Goal: Task Accomplishment & Management: Use online tool/utility

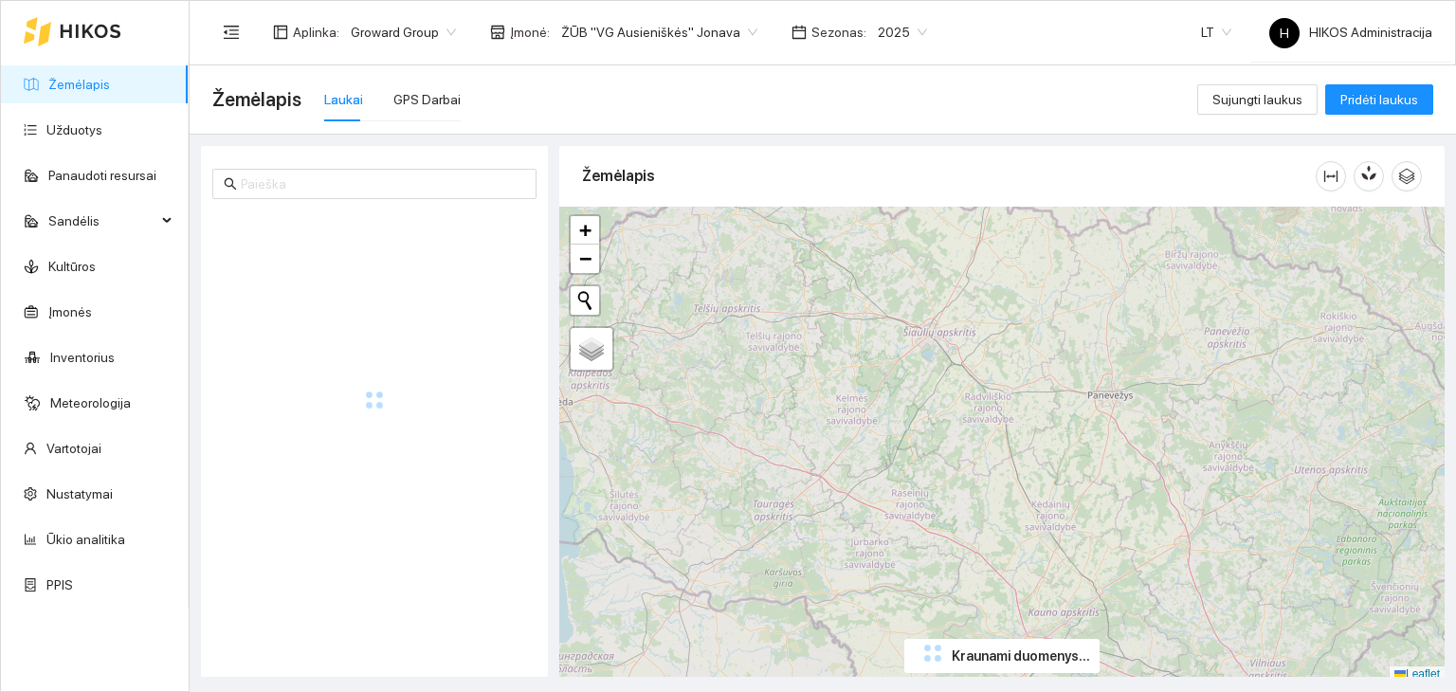
click at [110, 81] on link "Žemėlapis" at bounding box center [79, 84] width 62 height 15
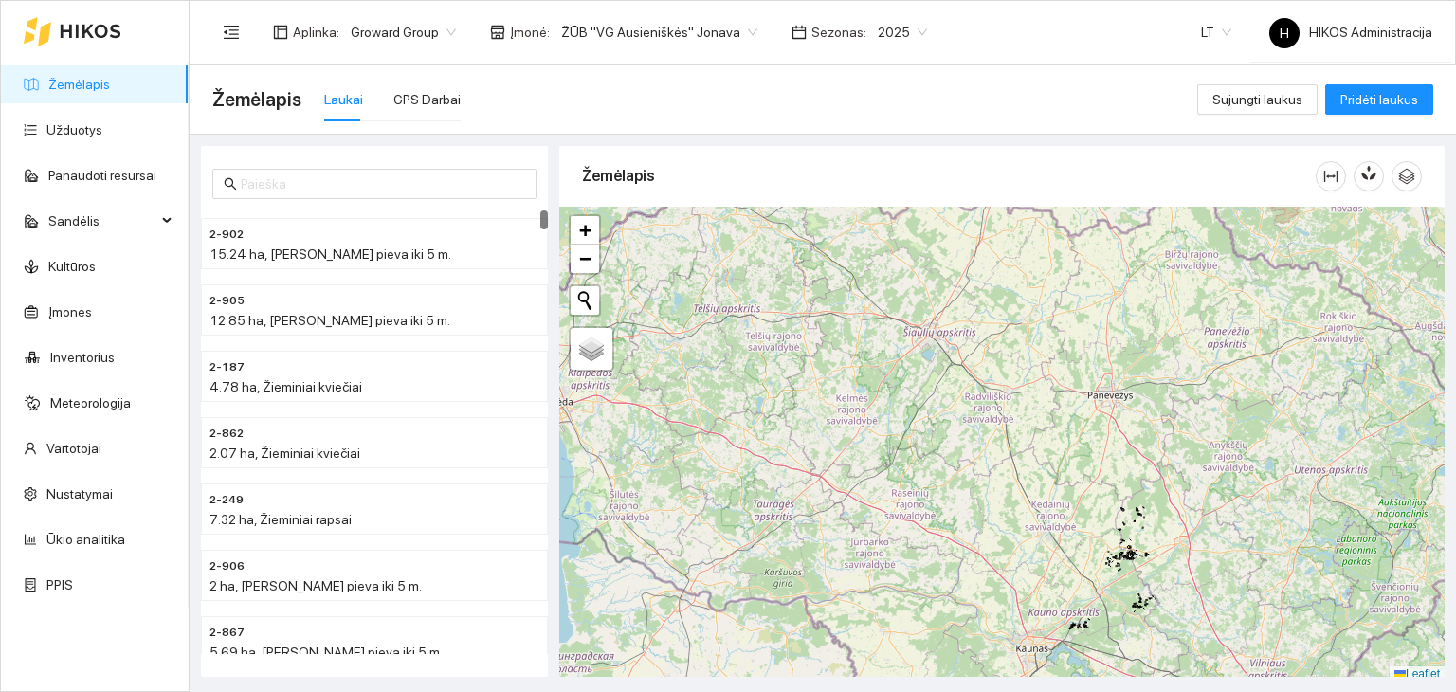
click at [364, 31] on span "Groward Group" at bounding box center [403, 32] width 105 height 28
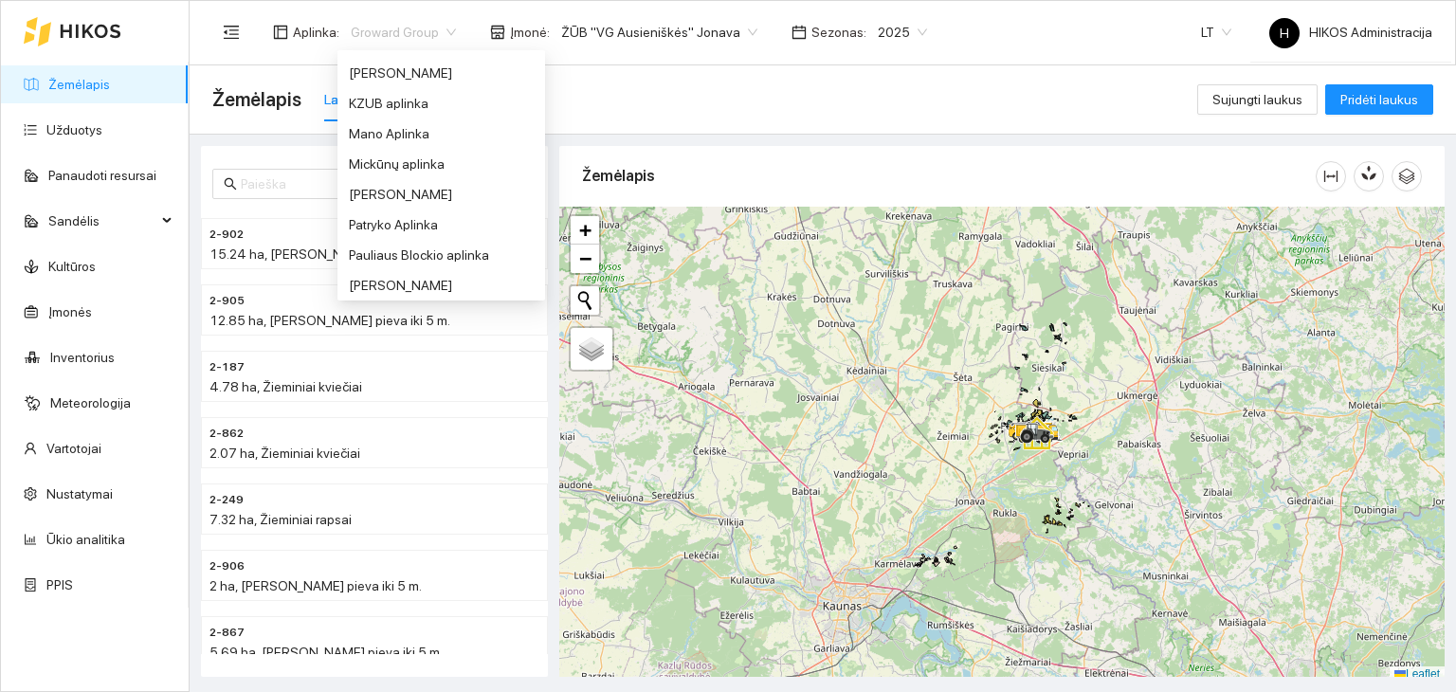
scroll to position [632, 0]
click at [379, 282] on div "[PERSON_NAME]" at bounding box center [441, 286] width 185 height 21
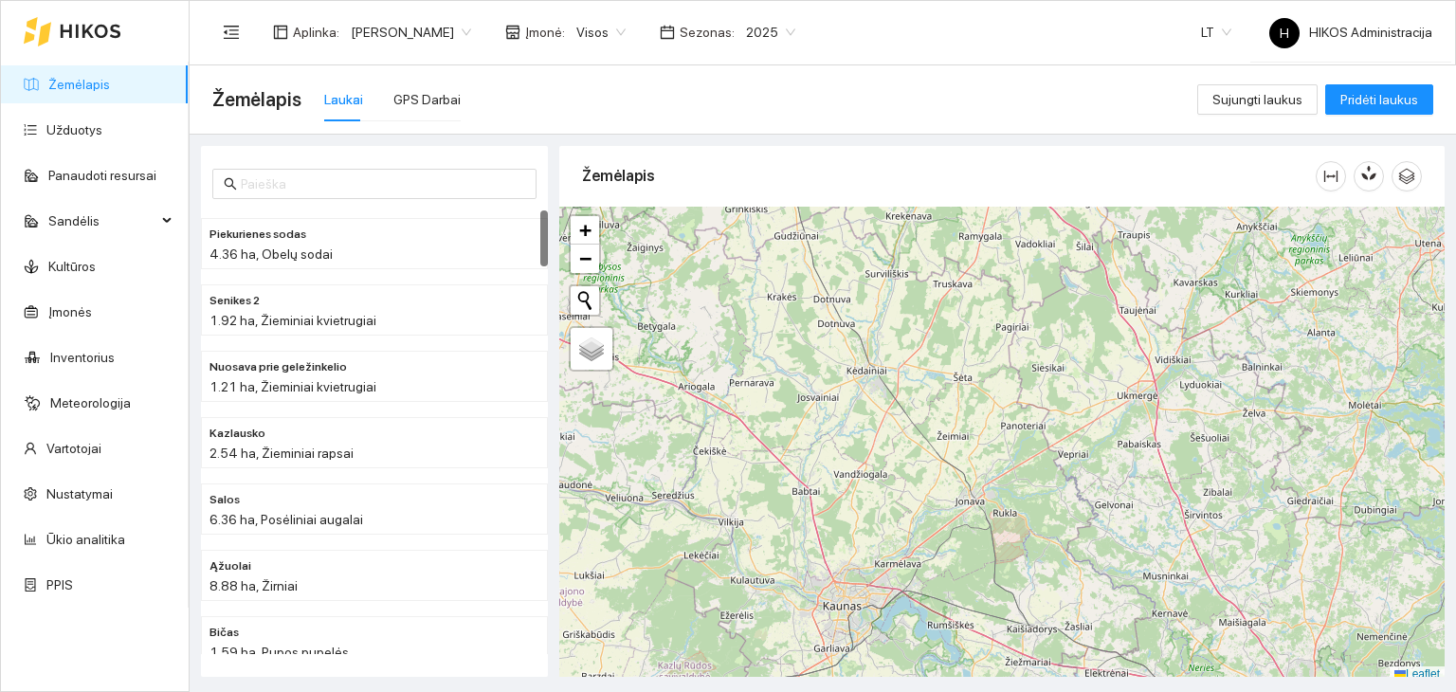
click at [746, 34] on span "2025" at bounding box center [770, 32] width 49 height 28
click at [688, 241] on div "2026" at bounding box center [695, 251] width 48 height 21
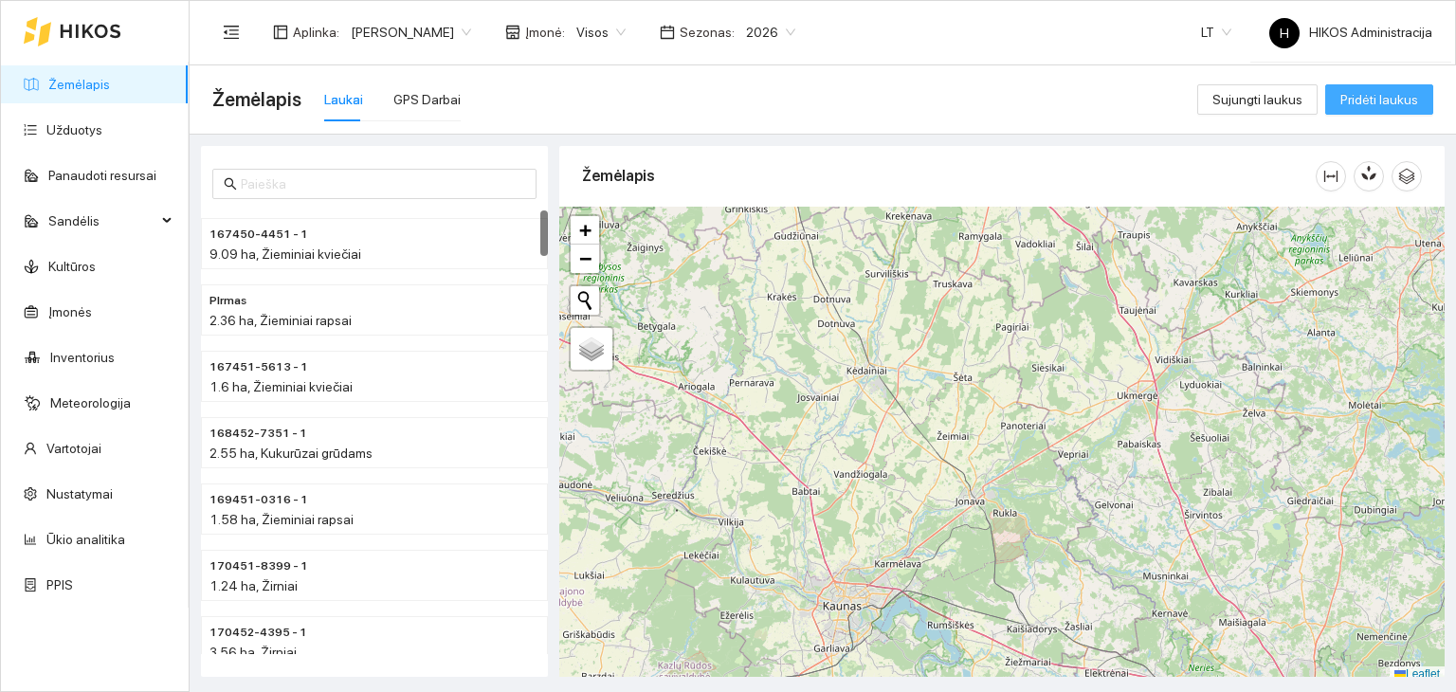
click at [1348, 101] on span "Pridėti laukus" at bounding box center [1379, 99] width 78 height 21
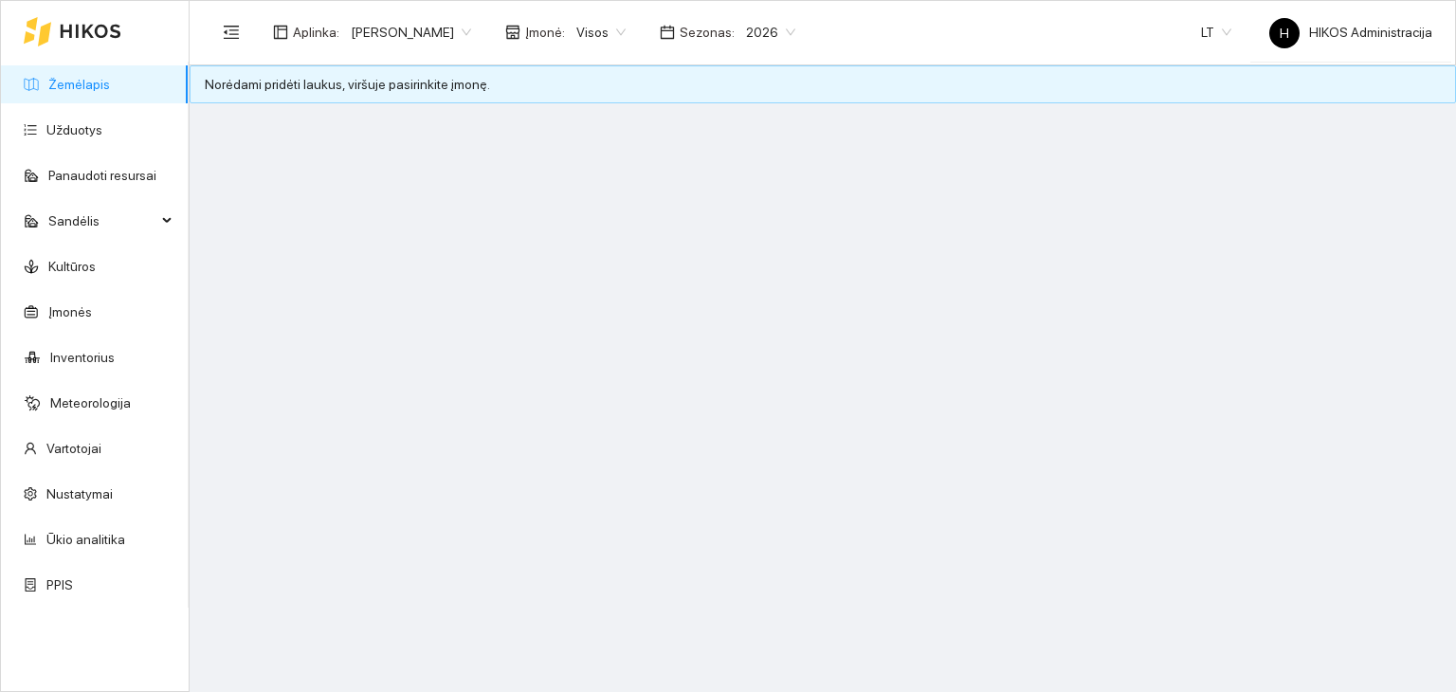
click at [576, 30] on span "Visos" at bounding box center [600, 32] width 49 height 28
click at [570, 138] on div "Ūkis 1 Pauliaus" at bounding box center [552, 129] width 89 height 21
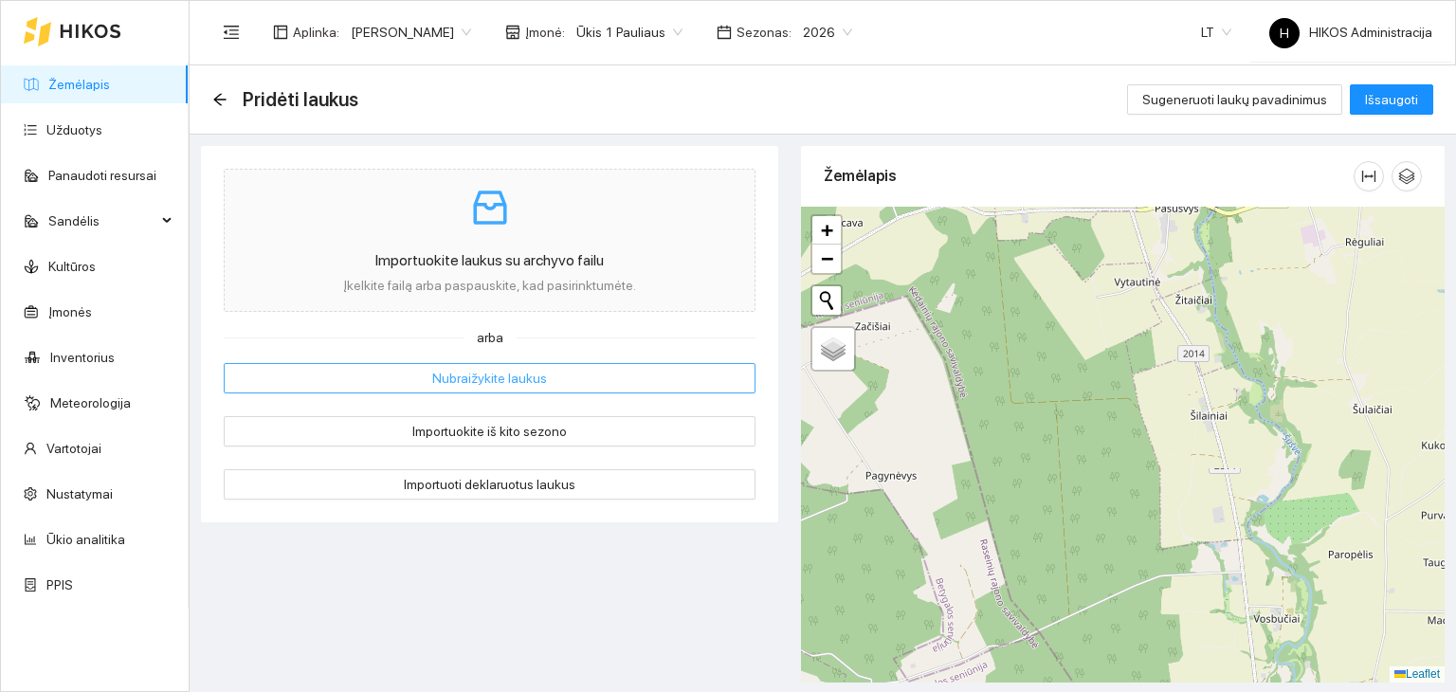
click at [683, 387] on button "Nubraižykite laukus" at bounding box center [490, 378] width 532 height 30
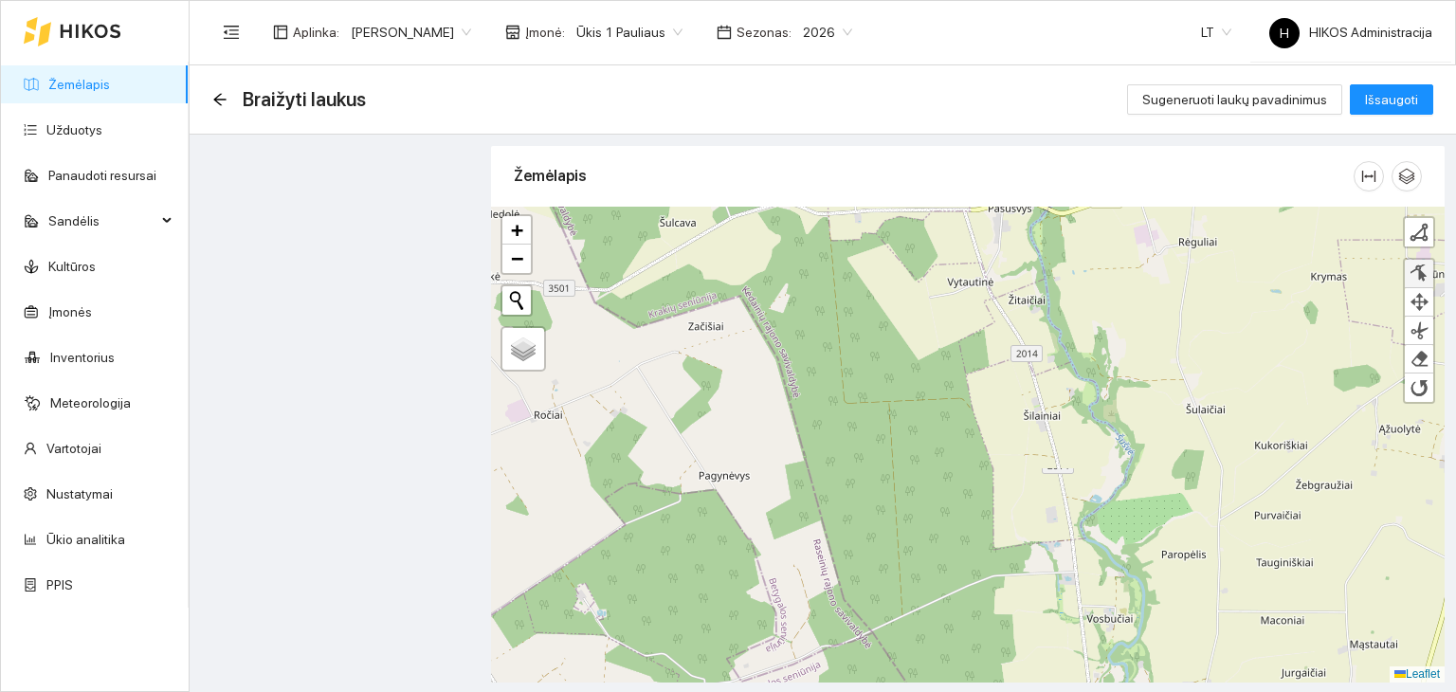
click at [1410, 282] on link at bounding box center [1419, 274] width 28 height 28
click at [880, 385] on div "+ − Nieko nerasta. Bandykite dar kartą. Žemėlapis Palydovas Finish Remove Last …" at bounding box center [968, 445] width 954 height 476
click at [1412, 247] on div "+ − Nieko nerasta. Bandykite dar kartą. Žemėlapis Palydovas Finish Remove Last …" at bounding box center [968, 445] width 954 height 476
click at [1415, 238] on div at bounding box center [1418, 232] width 19 height 19
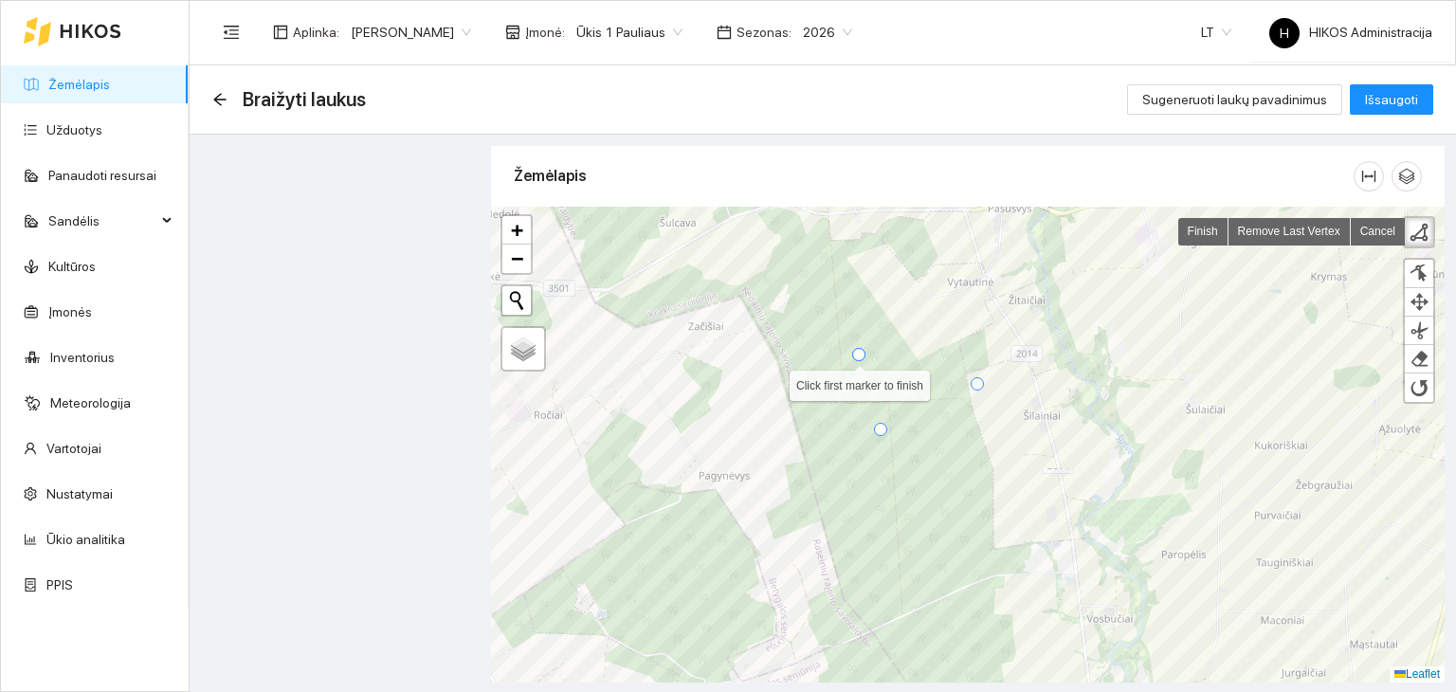
click at [860, 351] on div at bounding box center [858, 354] width 13 height 13
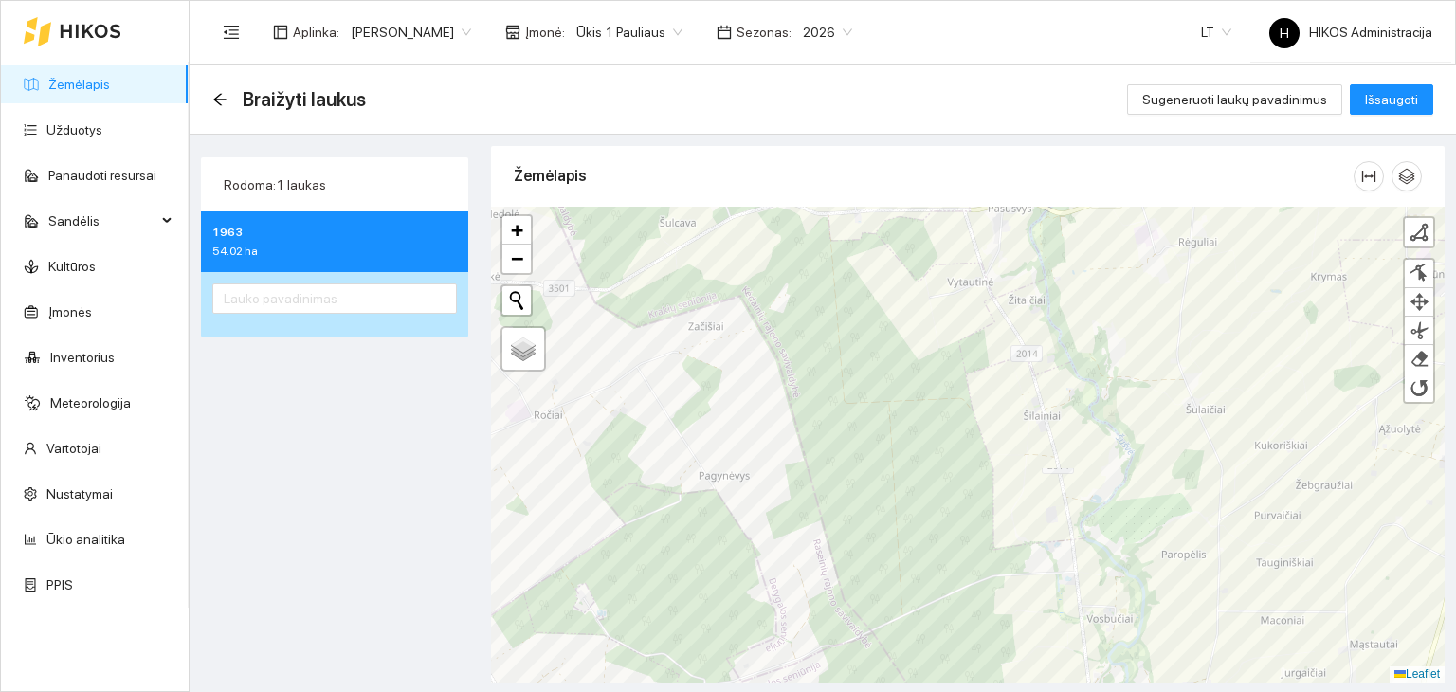
click at [337, 281] on div at bounding box center [334, 304] width 267 height 65
click at [330, 299] on input "text" at bounding box center [334, 298] width 245 height 30
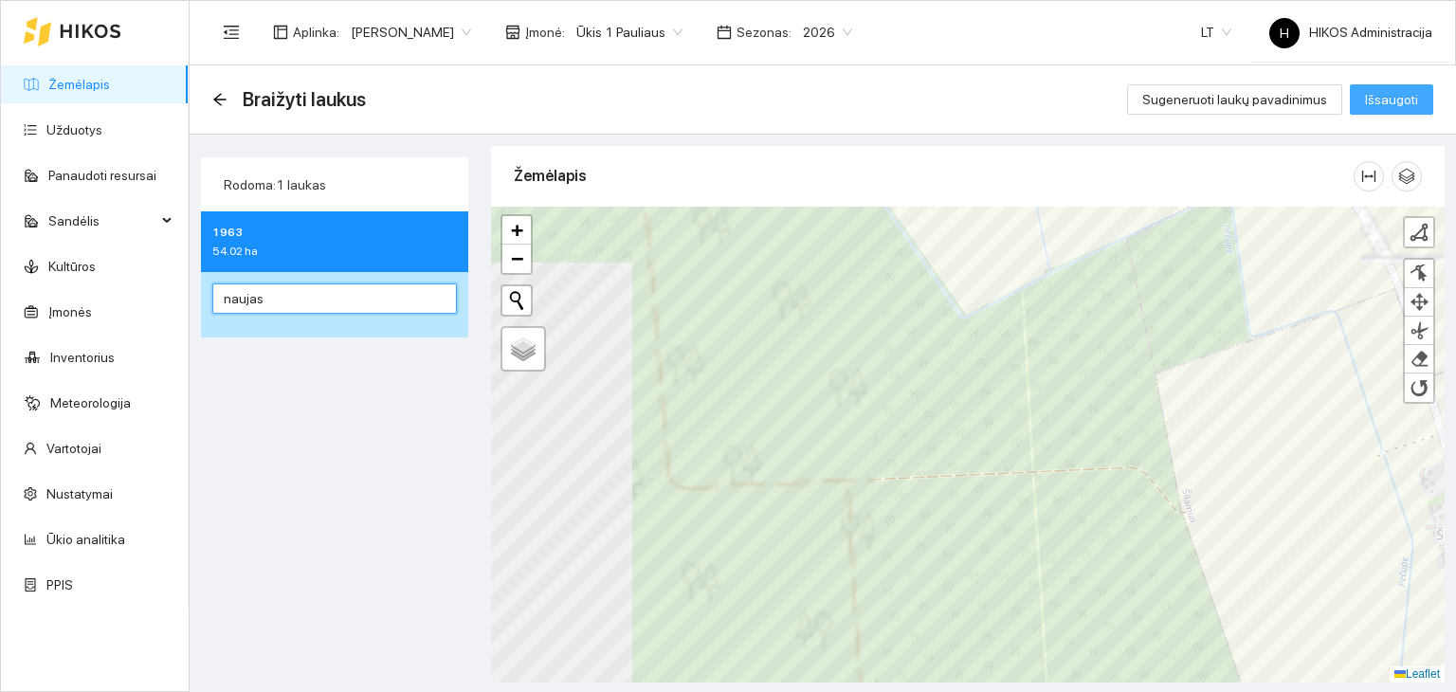
type input "naujas"
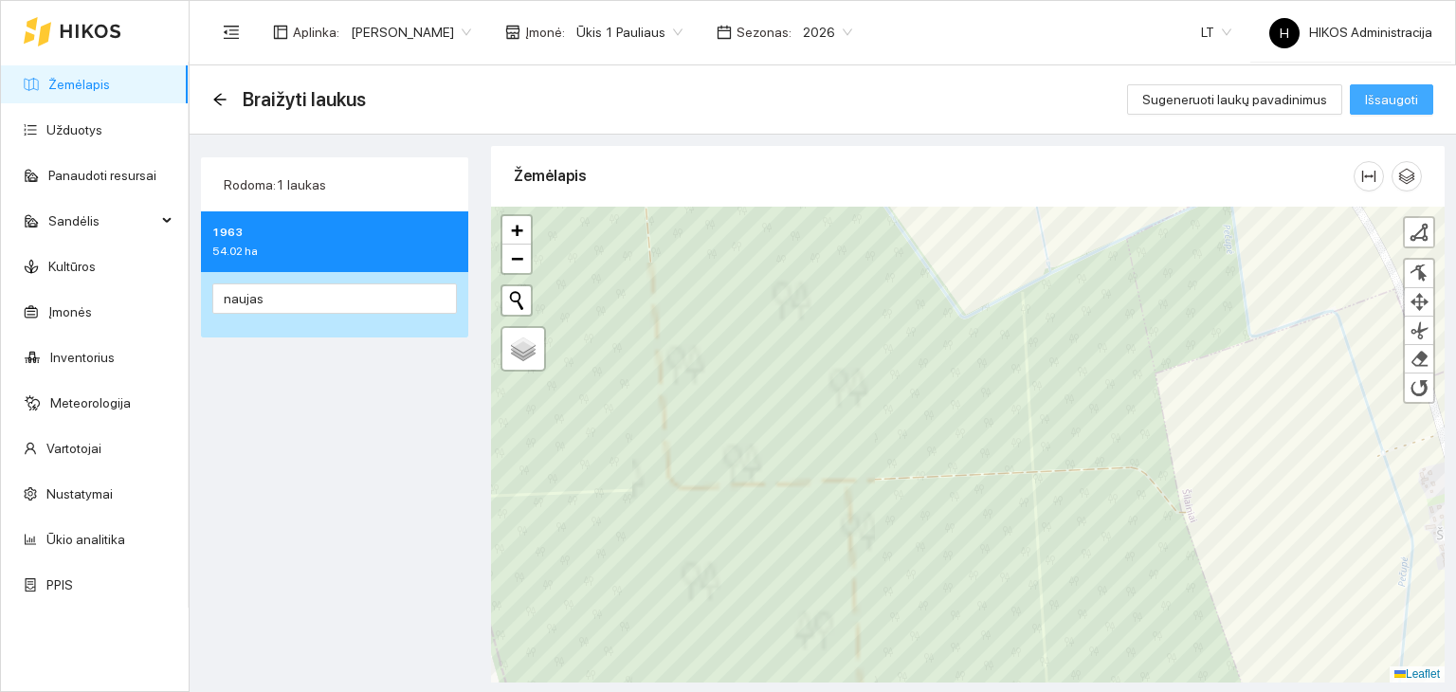
click at [1369, 96] on span "Išsaugoti" at bounding box center [1391, 99] width 53 height 21
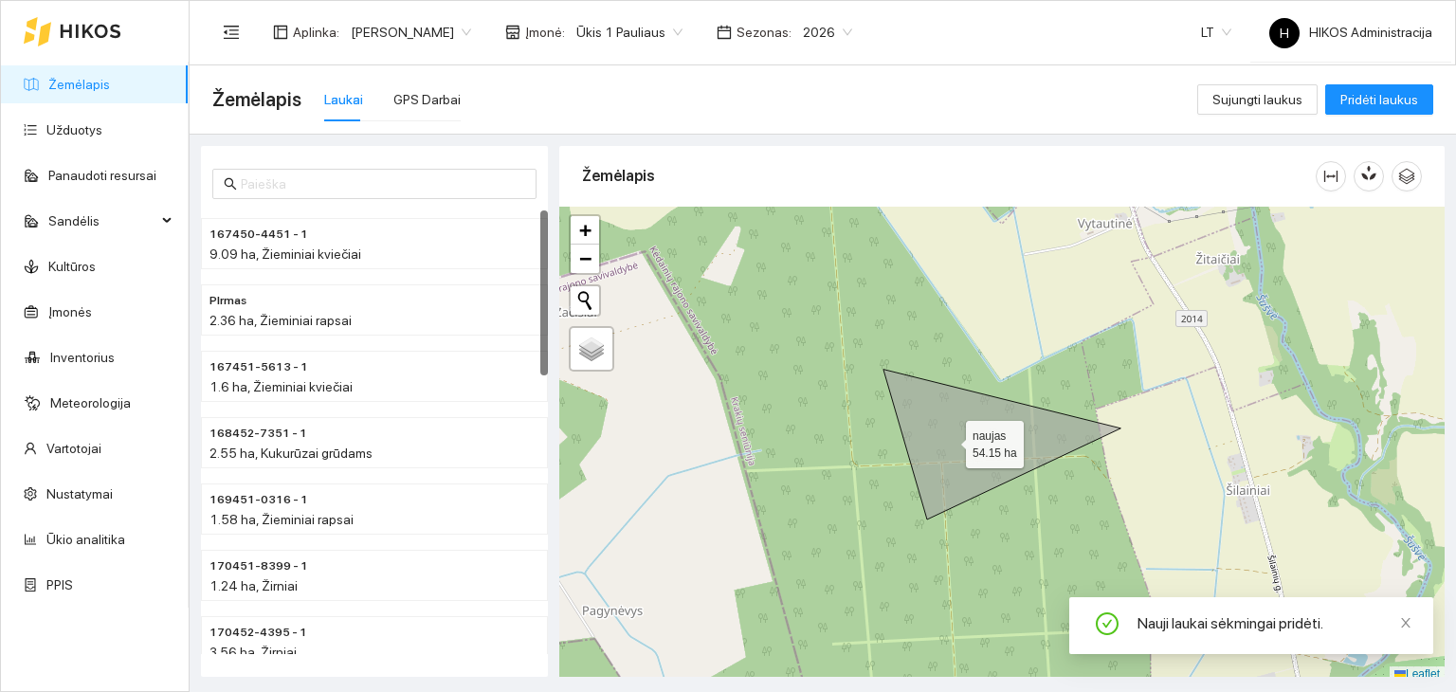
click at [949, 439] on icon at bounding box center [1001, 445] width 237 height 150
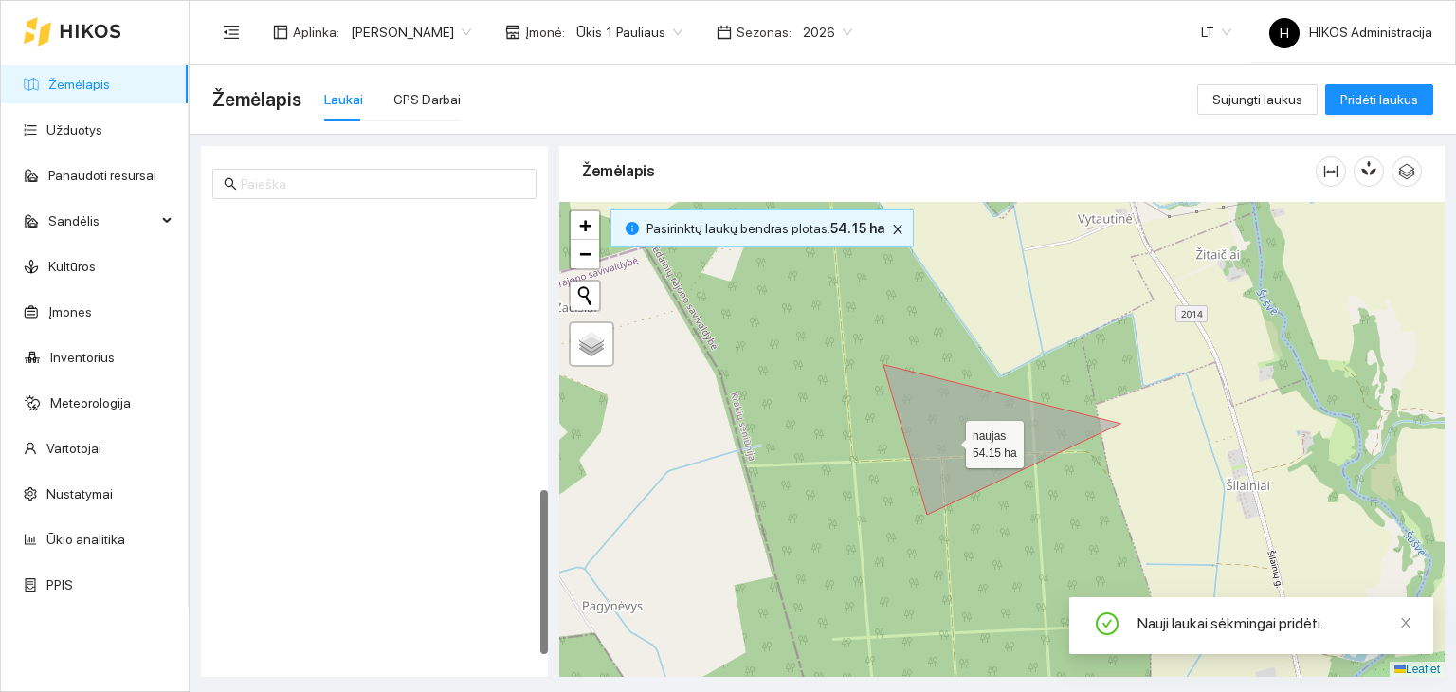
scroll to position [750, 0]
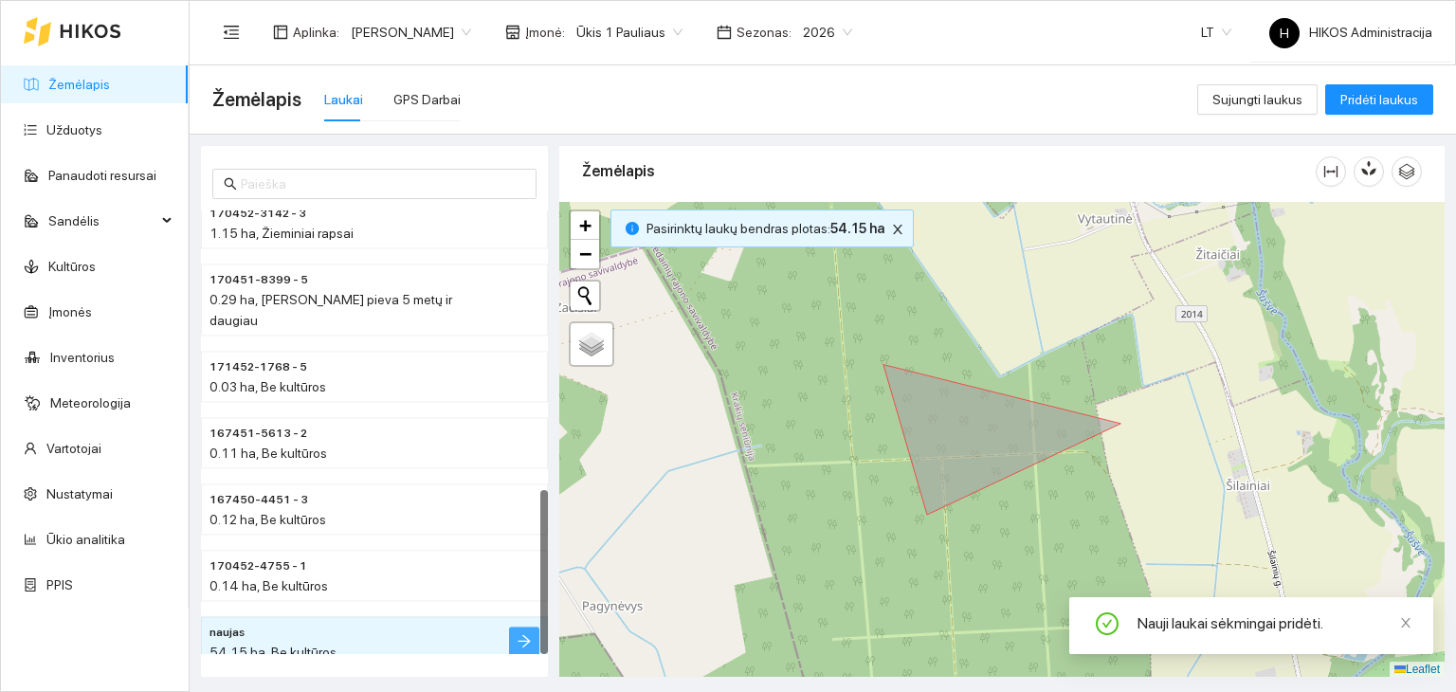
click at [522, 630] on button "button" at bounding box center [524, 642] width 30 height 30
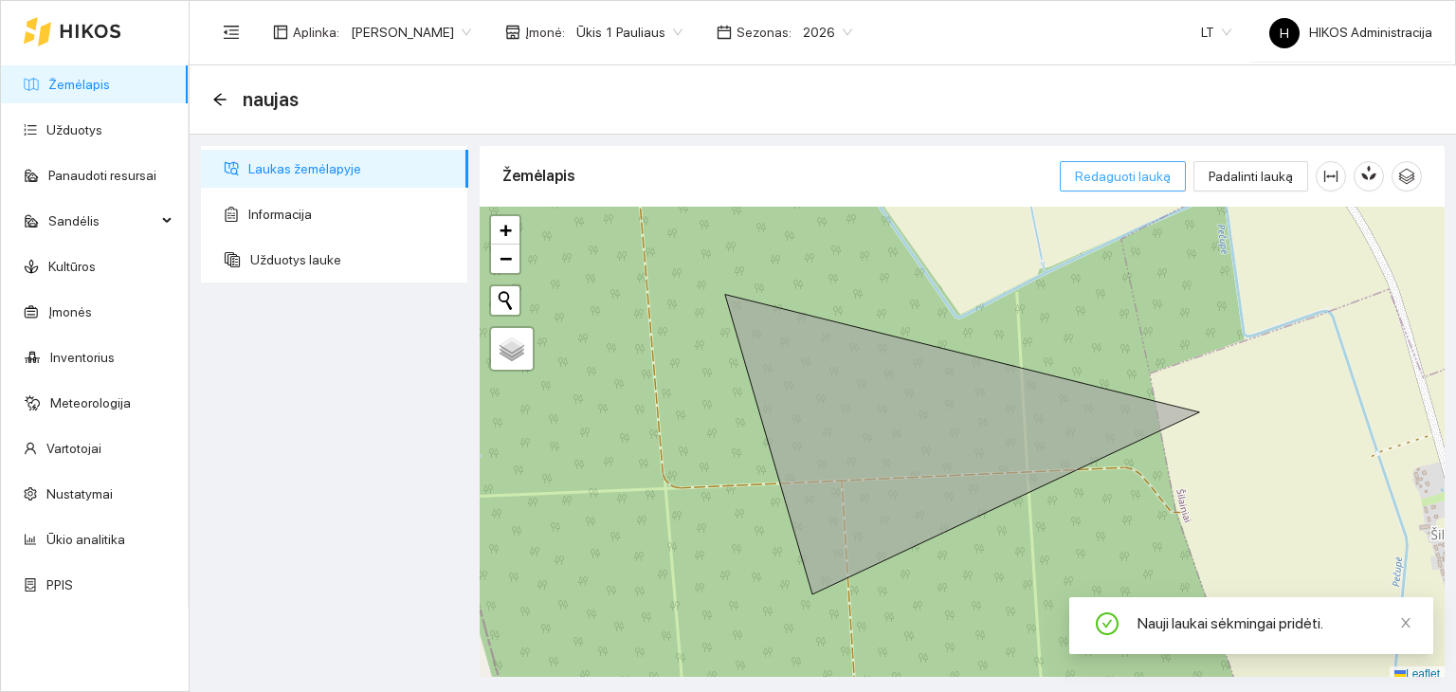
click at [1115, 183] on span "Redaguoti lauką" at bounding box center [1123, 176] width 96 height 21
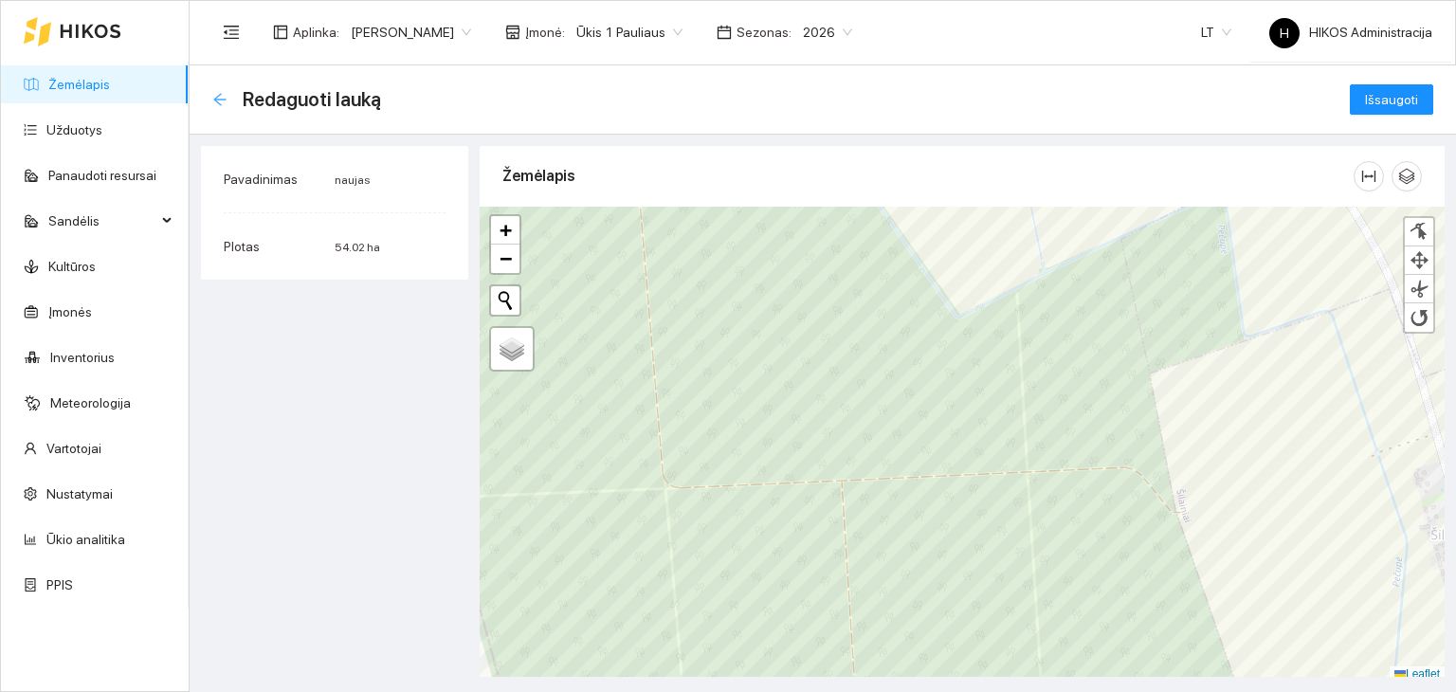
click at [218, 102] on icon "arrow-left" at bounding box center [219, 99] width 12 height 12
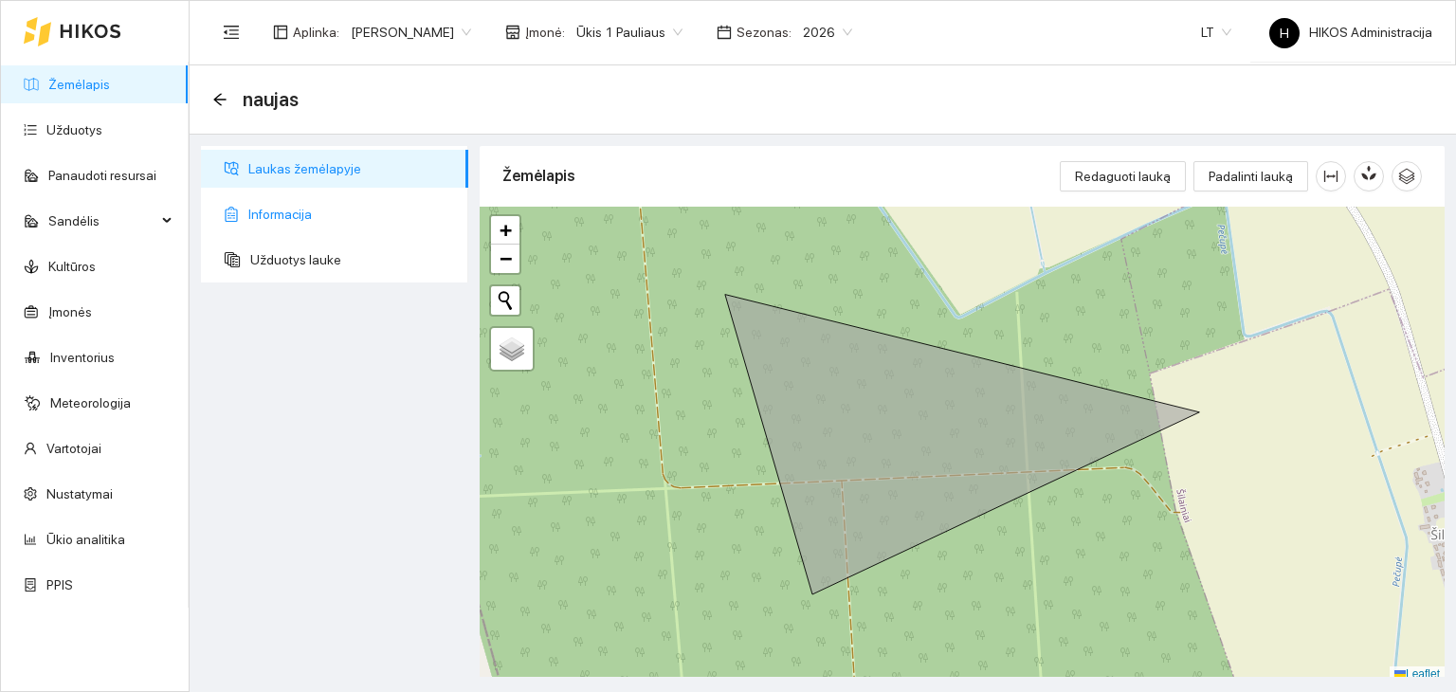
click at [348, 216] on span "Informacija" at bounding box center [350, 214] width 205 height 38
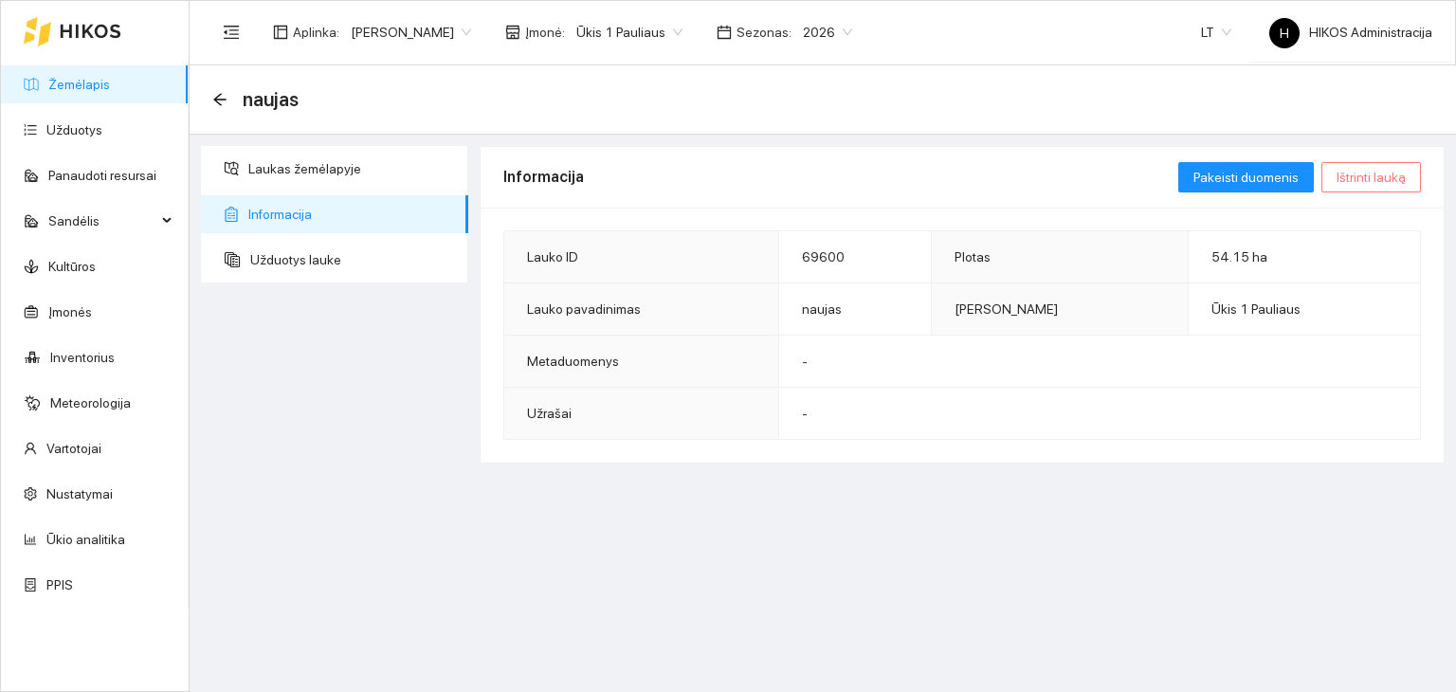
click at [1387, 179] on span "Ištrinti lauką" at bounding box center [1370, 177] width 69 height 21
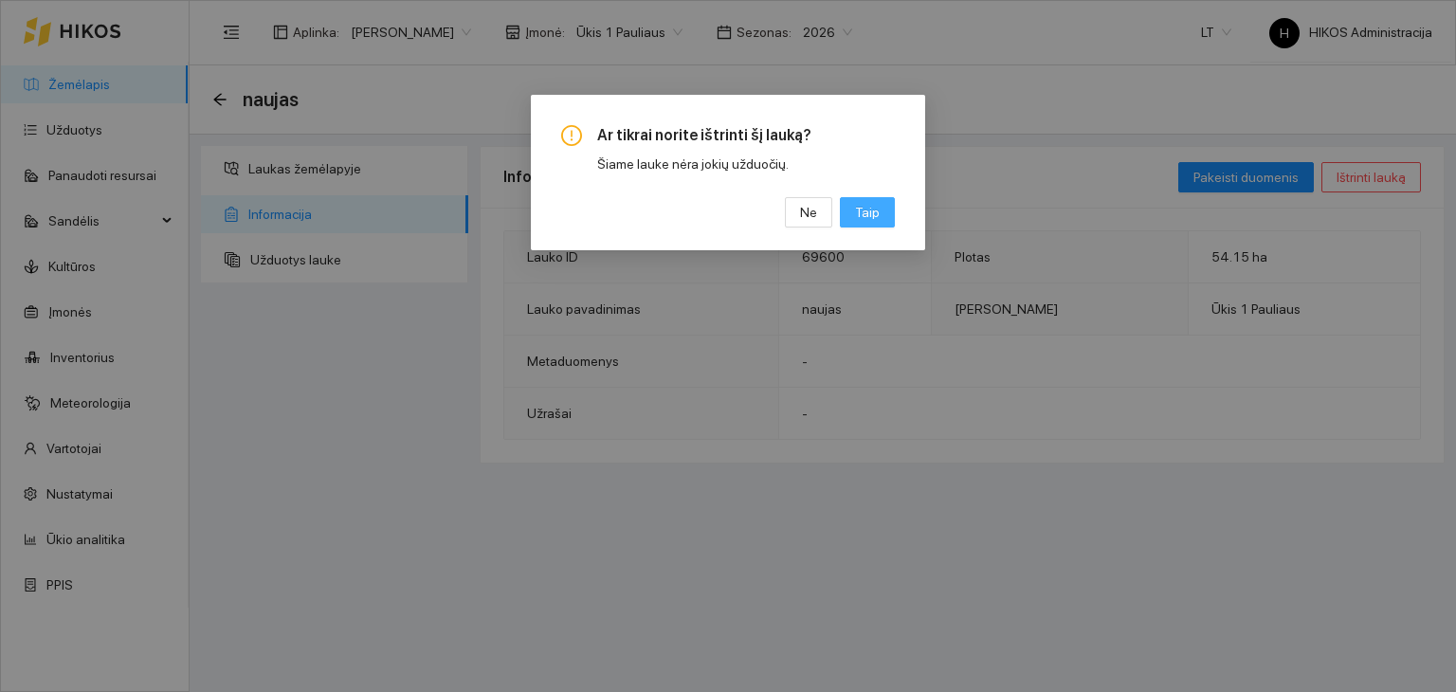
click at [868, 218] on span "Taip" at bounding box center [867, 212] width 25 height 21
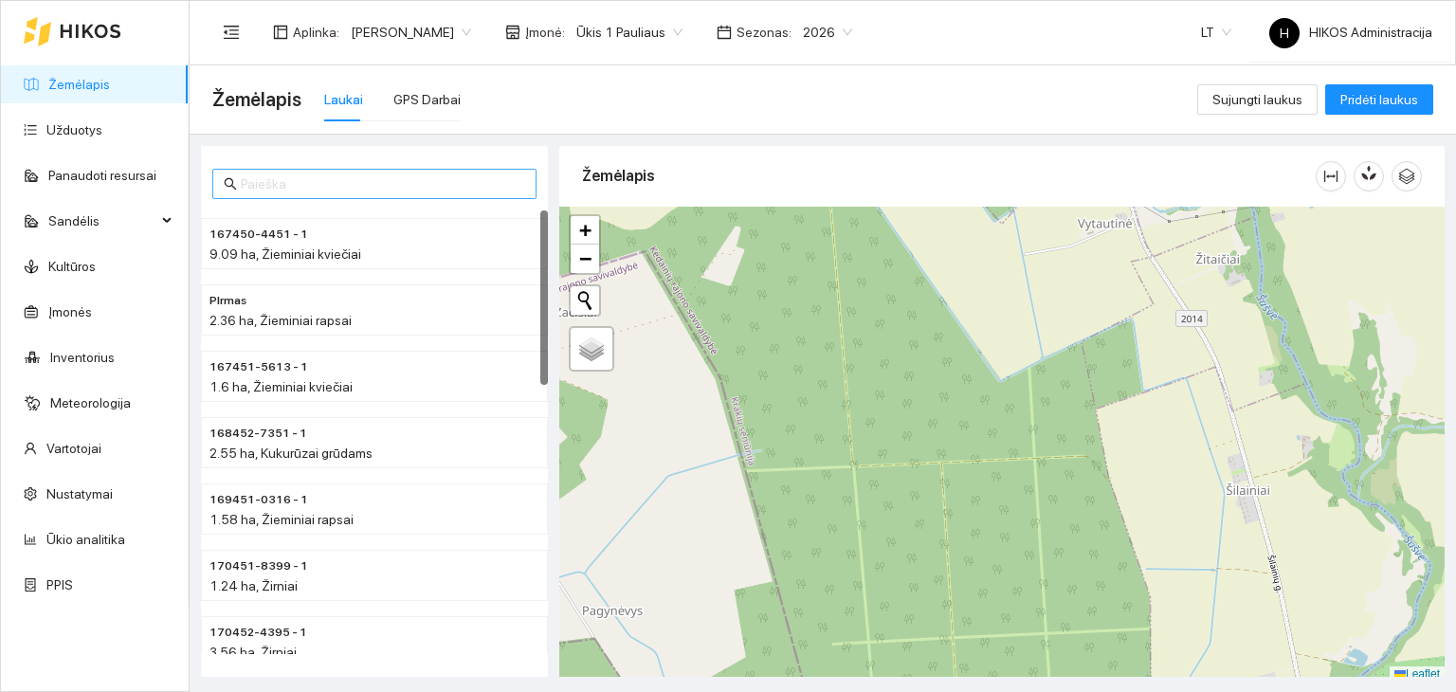
click at [402, 193] on input "text" at bounding box center [383, 183] width 284 height 21
type input "sodas"
click at [470, 178] on input "text" at bounding box center [383, 183] width 284 height 21
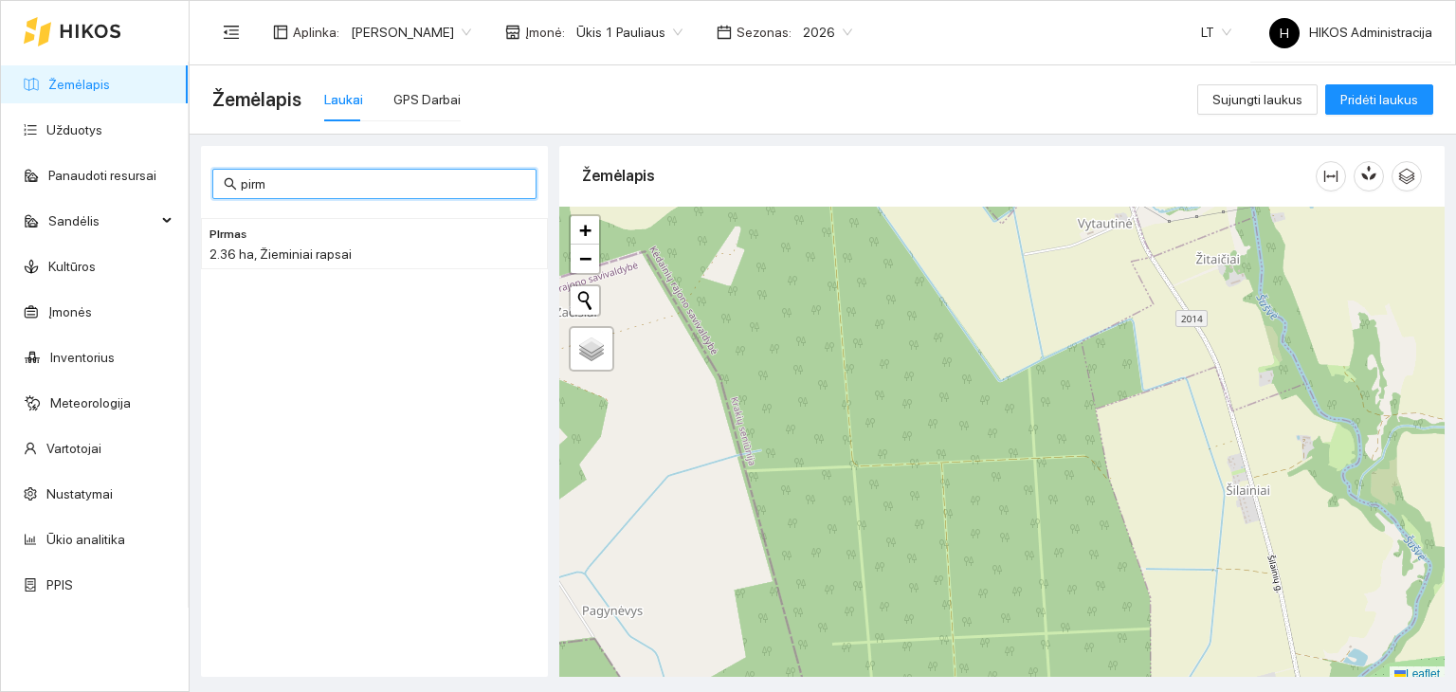
type input "pirm"
click at [357, 212] on div "PIrmas 2.36 ha, Žieminiai rapsai" at bounding box center [374, 243] width 347 height 66
click at [342, 242] on h4 "PIrmas" at bounding box center [336, 233] width 254 height 21
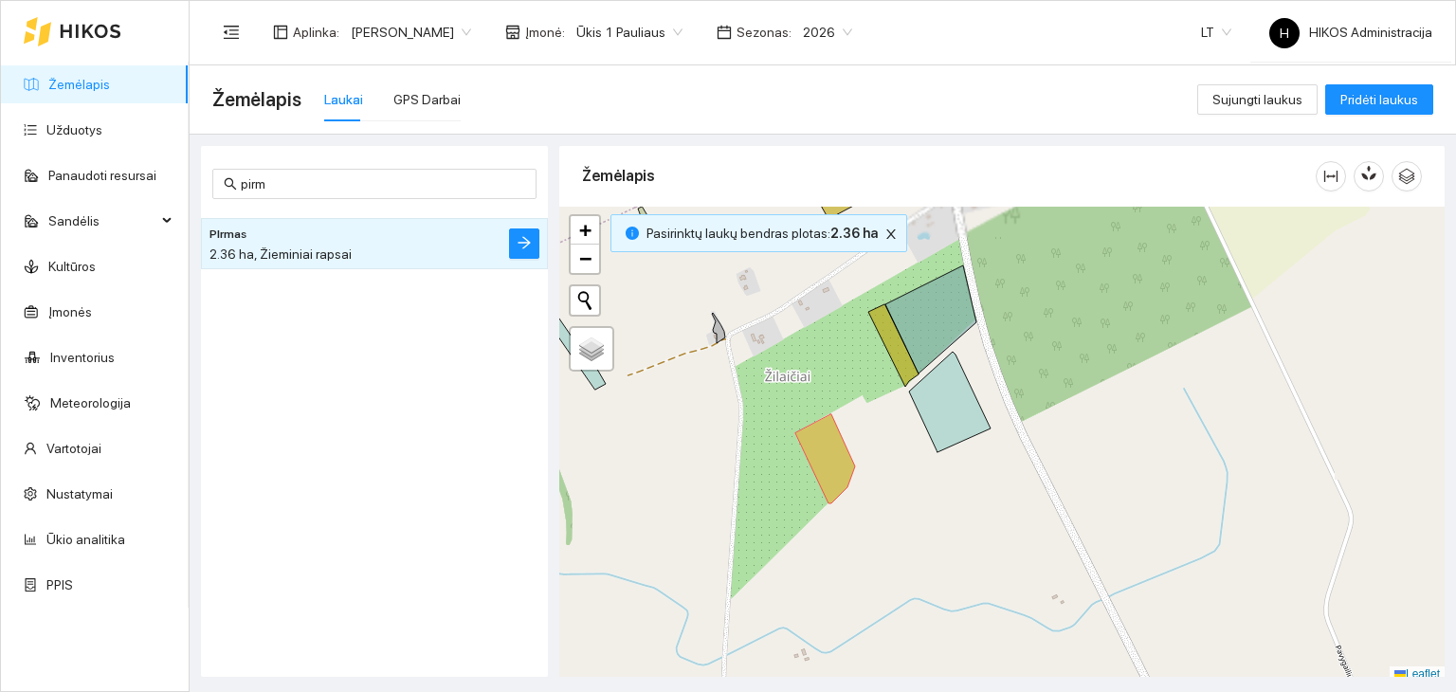
scroll to position [5, 0]
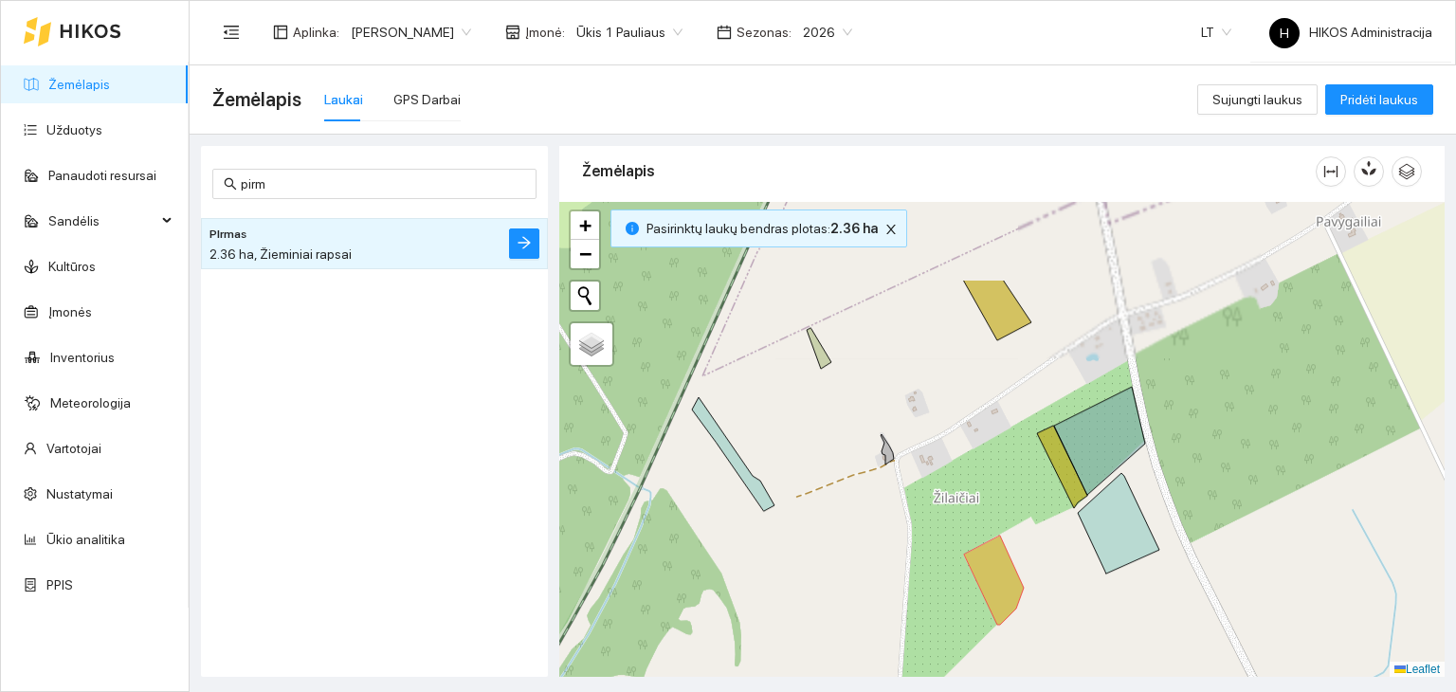
drag, startPoint x: 631, startPoint y: 374, endPoint x: 802, endPoint y: 500, distance: 212.1
click at [802, 500] on div "+ − Nieko nerasta. Bandykite dar kartą. Žemėlapis Palydovas Leaflet" at bounding box center [1001, 440] width 885 height 476
click at [1353, 97] on span "Pridėti laukus" at bounding box center [1379, 99] width 78 height 21
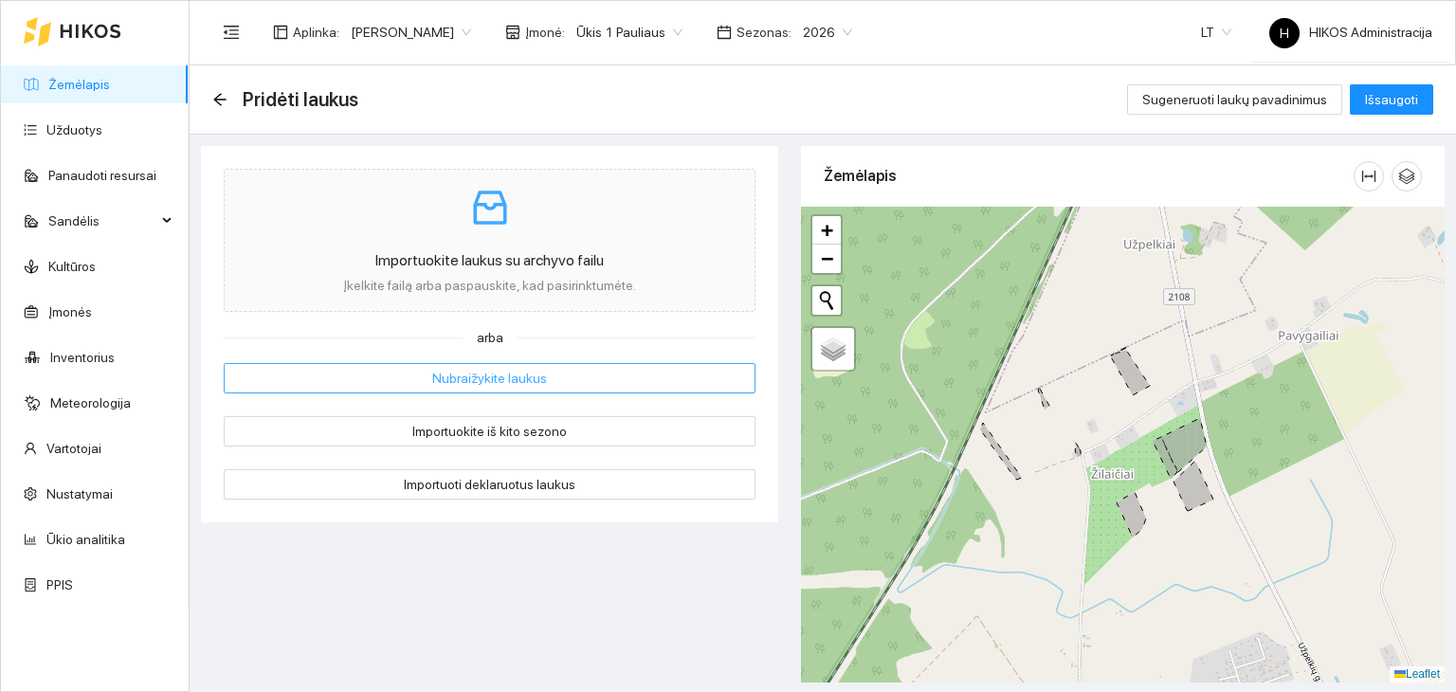
click at [562, 366] on button "Nubraižykite laukus" at bounding box center [490, 378] width 532 height 30
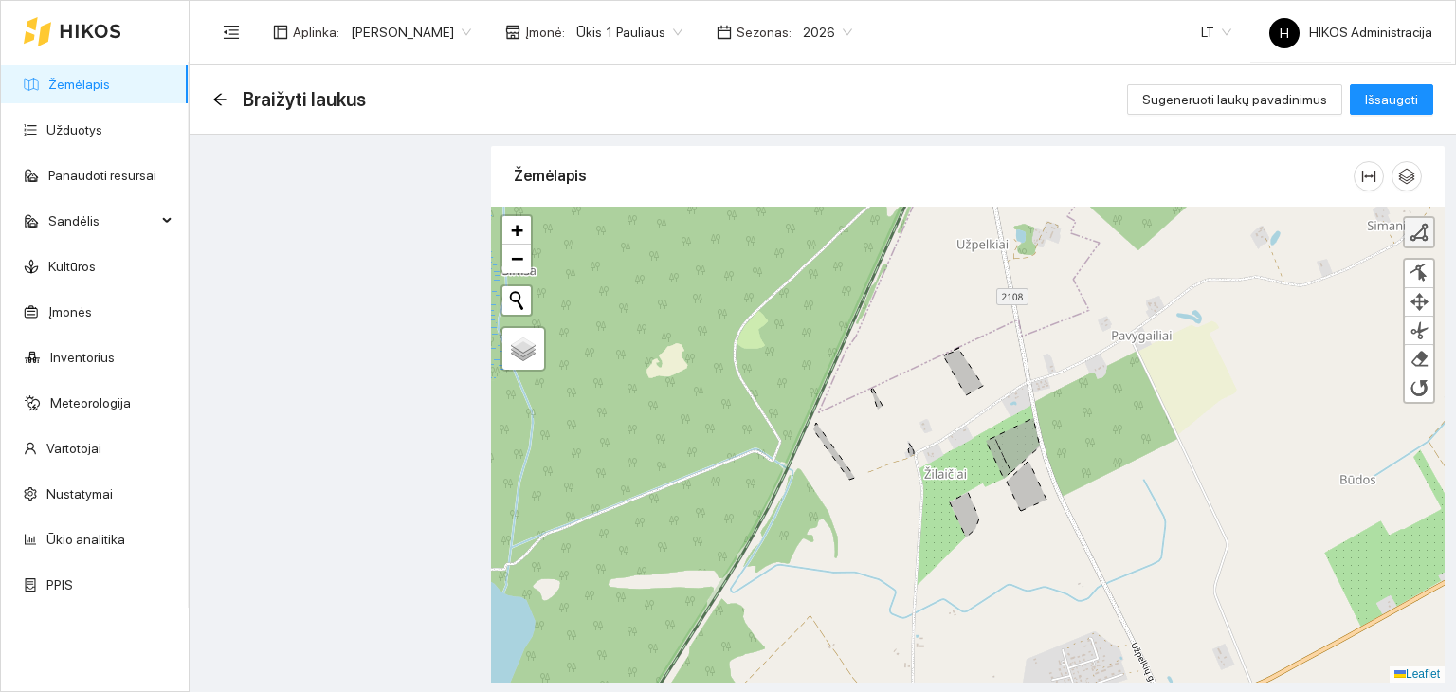
click at [1408, 232] on link at bounding box center [1419, 232] width 28 height 28
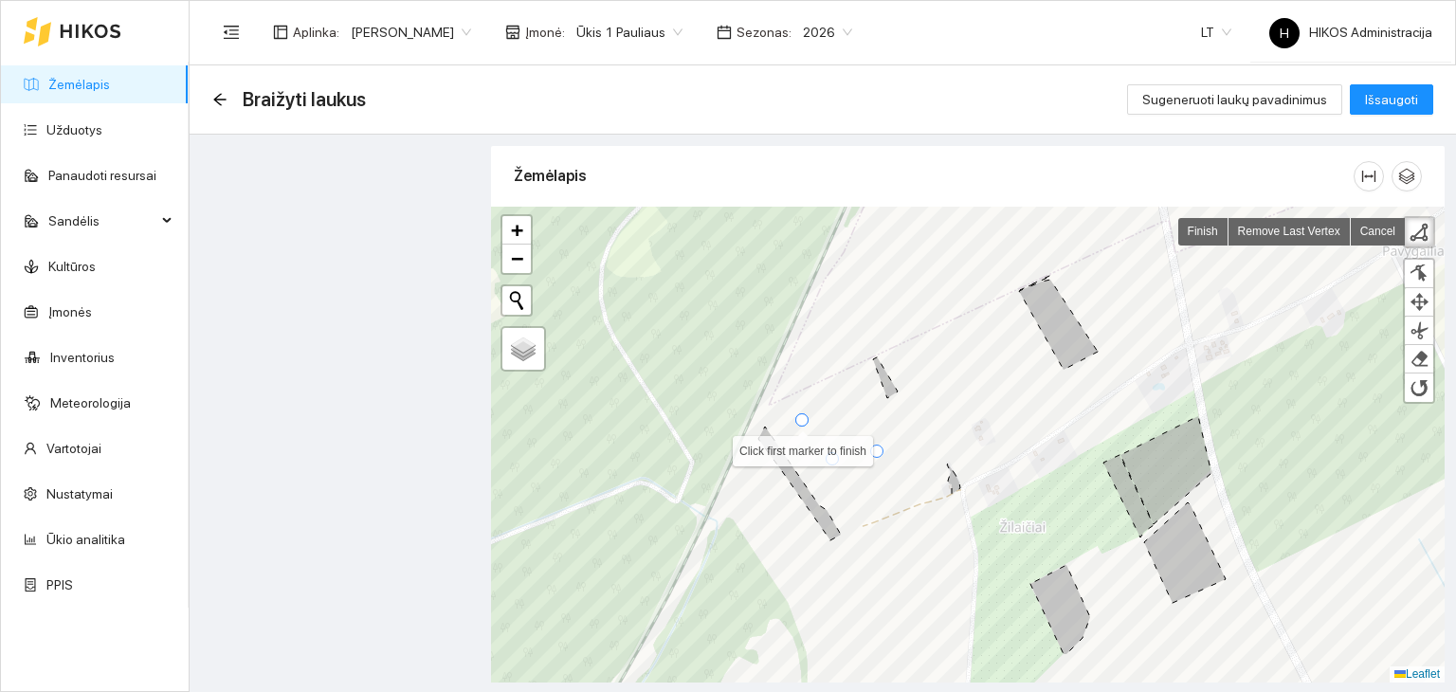
click at [802, 426] on div at bounding box center [801, 419] width 13 height 13
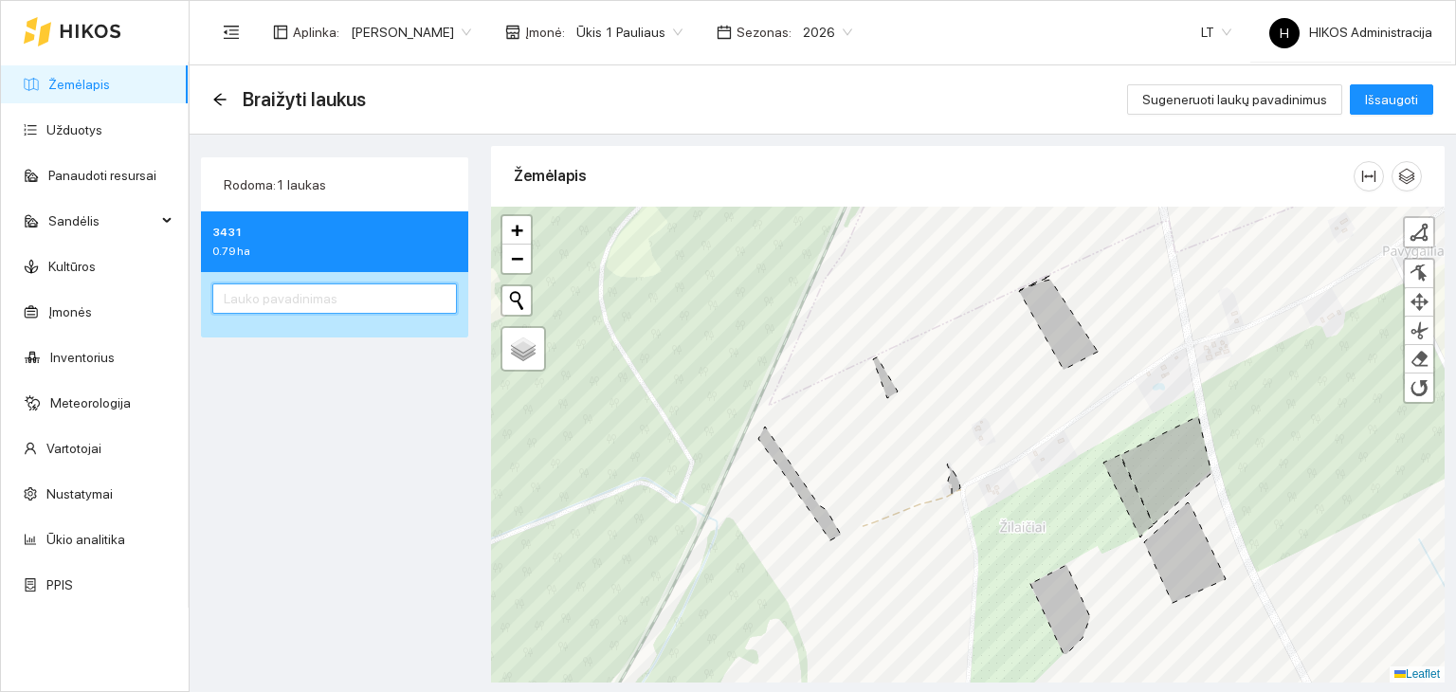
click at [426, 296] on input "text" at bounding box center [334, 298] width 245 height 30
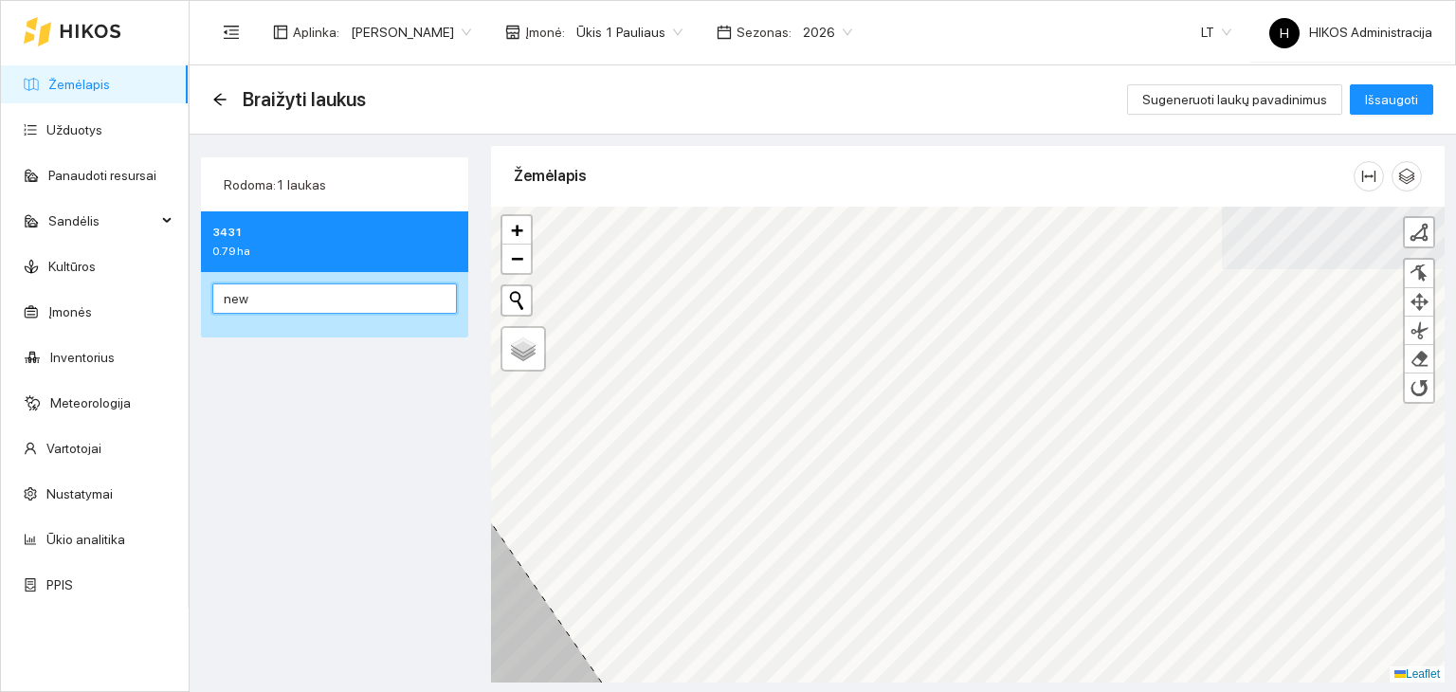
type input "new"
click at [1350, 84] on button "Išsaugoti" at bounding box center [1391, 99] width 83 height 30
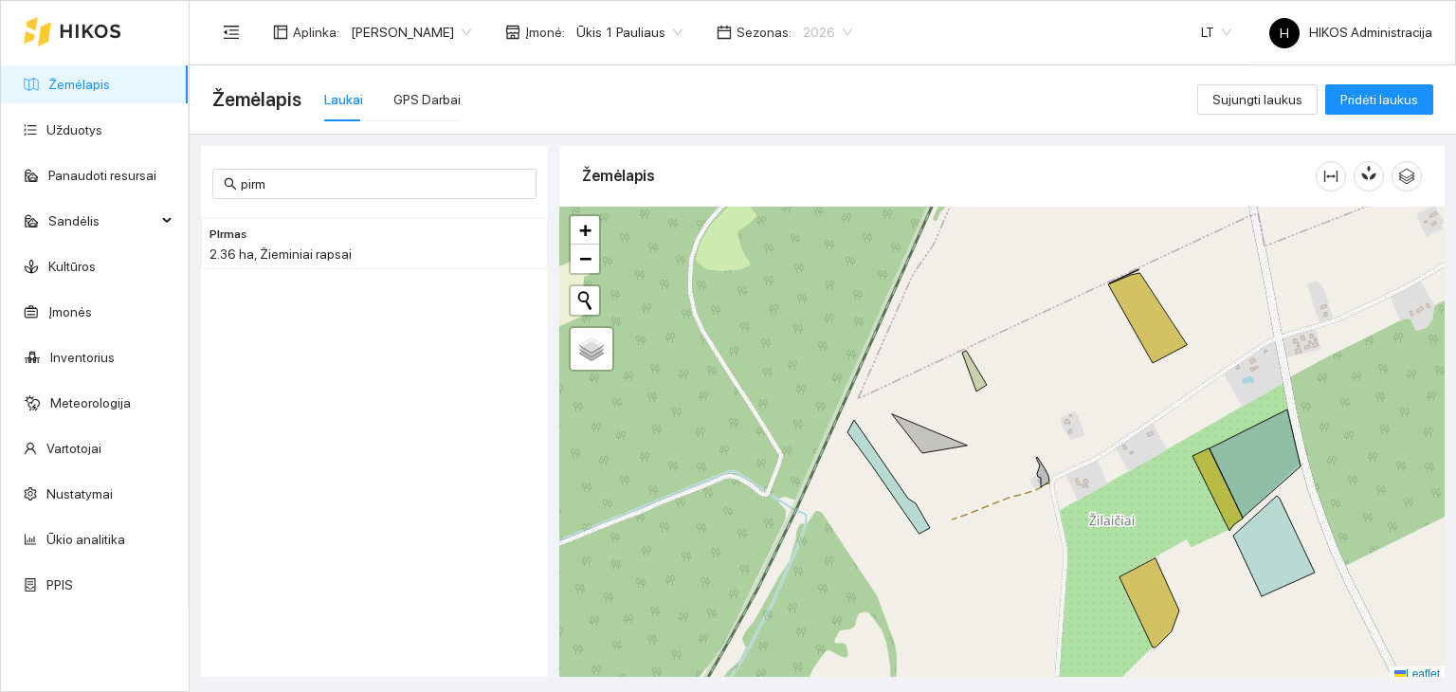
click at [803, 43] on span "2026" at bounding box center [827, 32] width 49 height 28
click at [745, 220] on div "2025" at bounding box center [751, 220] width 48 height 21
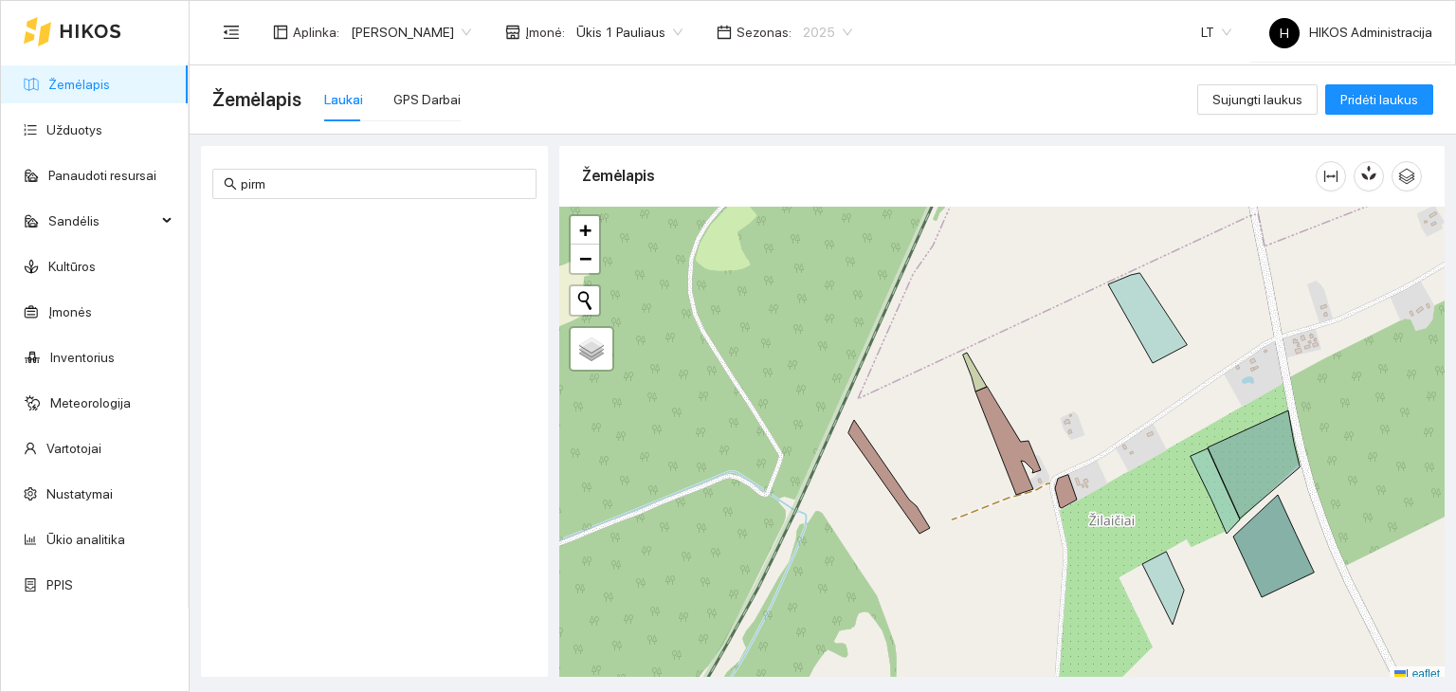
click at [803, 35] on span "2025" at bounding box center [827, 32] width 49 height 28
click at [743, 249] on div "2026" at bounding box center [751, 251] width 48 height 21
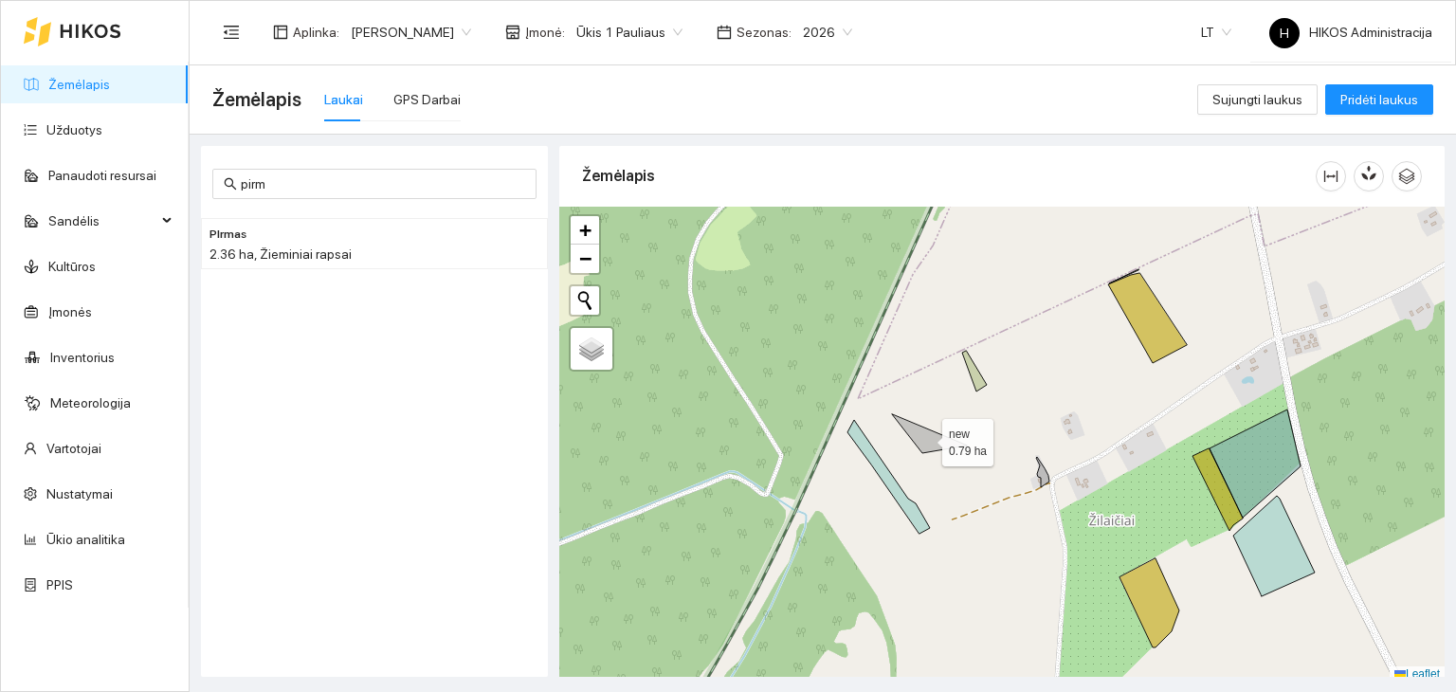
click at [925, 437] on icon at bounding box center [929, 433] width 75 height 39
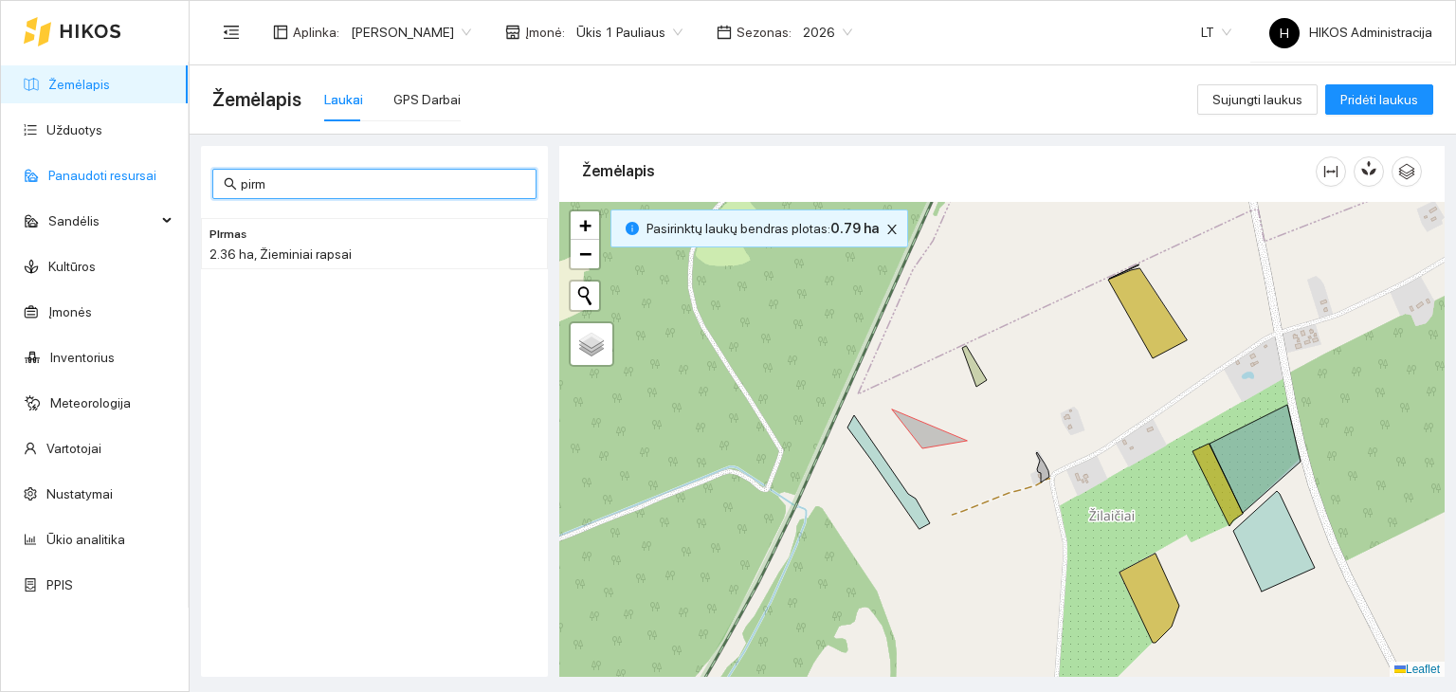
drag, startPoint x: 430, startPoint y: 185, endPoint x: 55, endPoint y: 175, distance: 375.5
click at [55, 175] on section "Žemėlapis Užduotys Panaudoti resursai Sandėlis Kultūros Įmonės Inventorius Mete…" at bounding box center [728, 346] width 1456 height 692
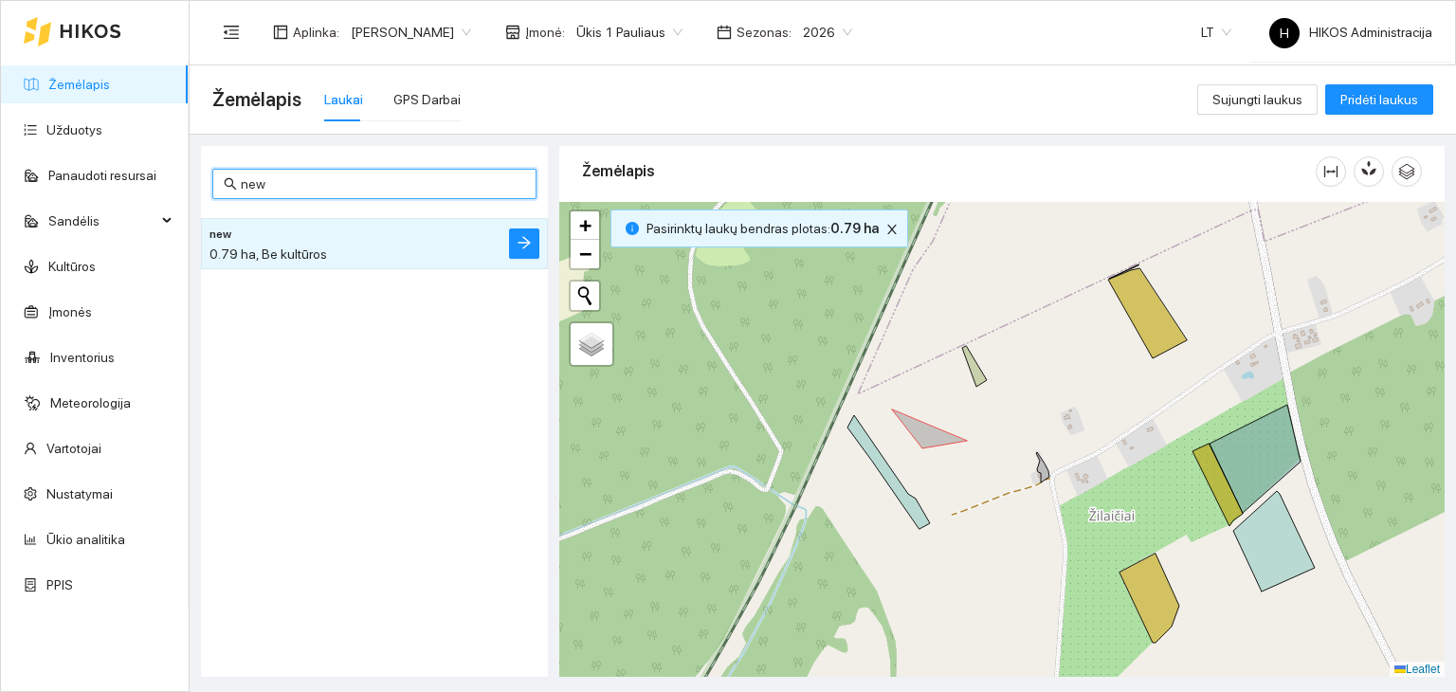
type input "new"
click at [523, 261] on li "new 0.79 ha, Be kultūros" at bounding box center [374, 243] width 347 height 51
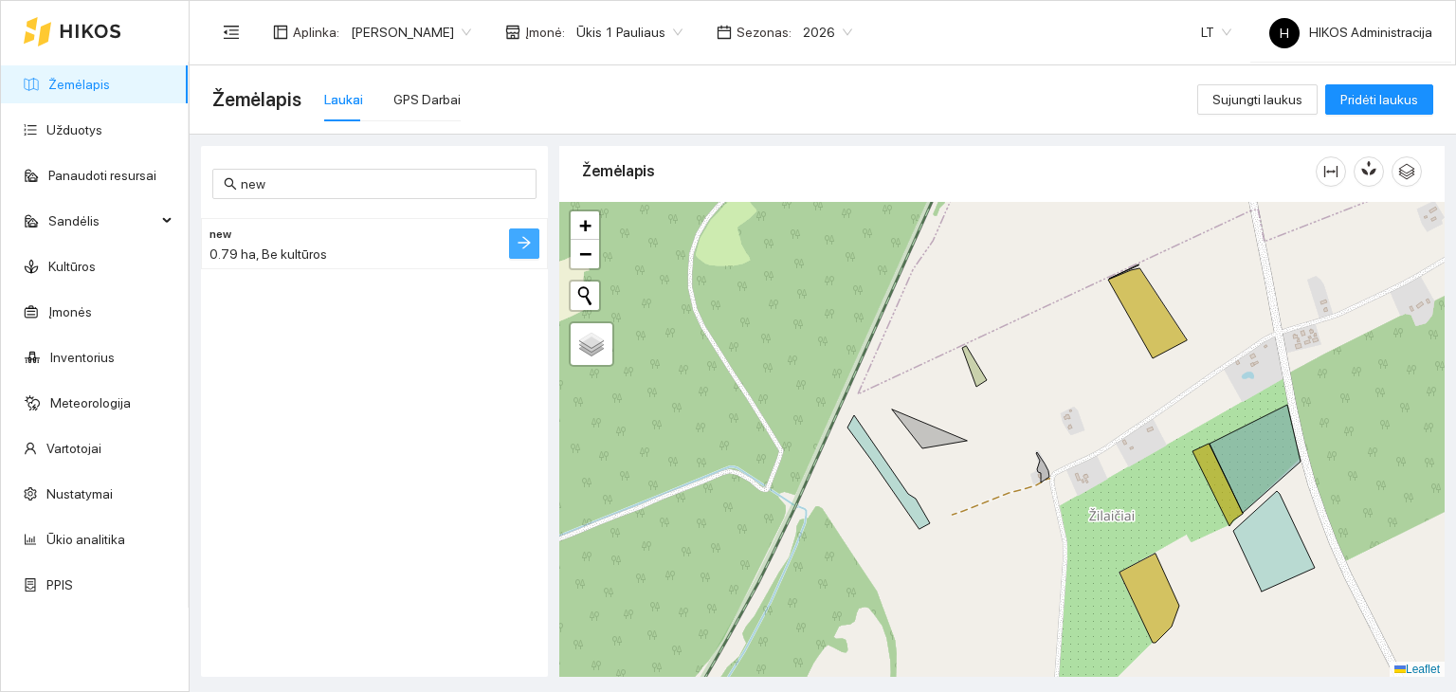
click at [517, 240] on icon "arrow-right" at bounding box center [524, 242] width 15 height 15
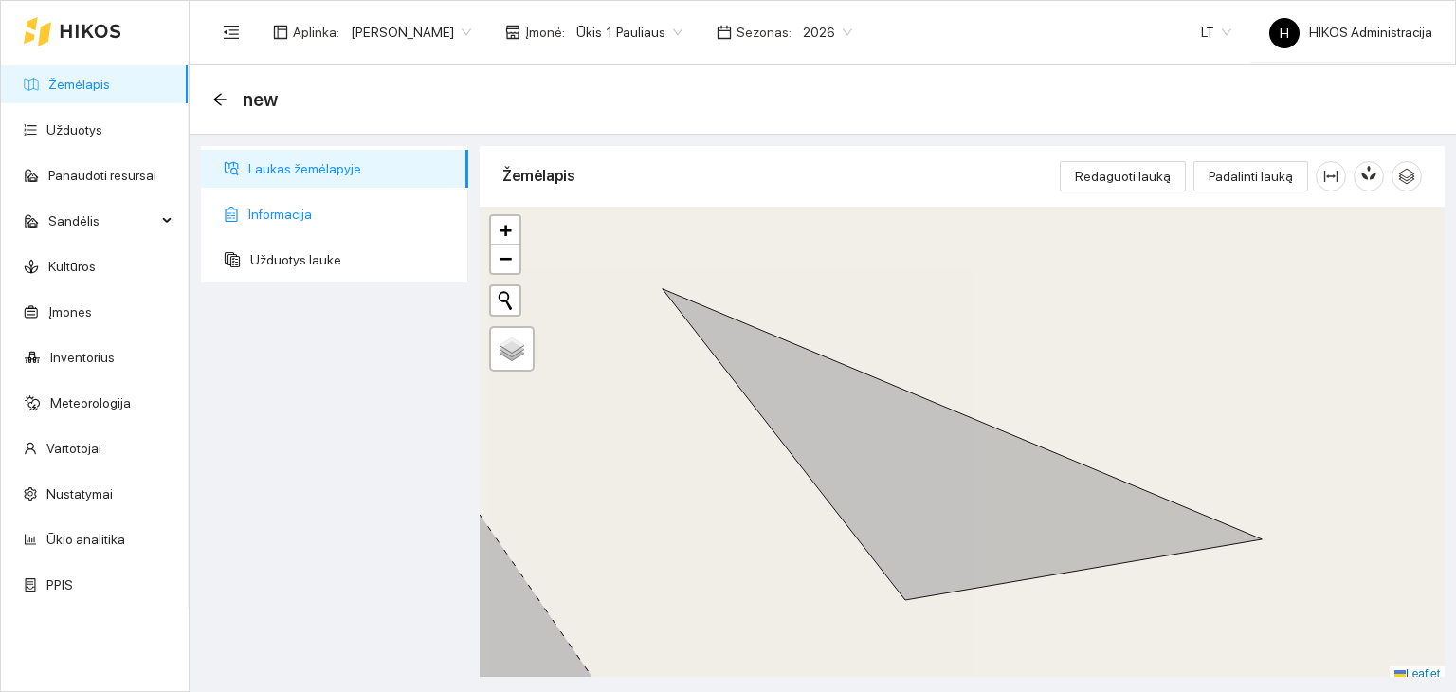
click at [298, 216] on span "Informacija" at bounding box center [350, 214] width 205 height 38
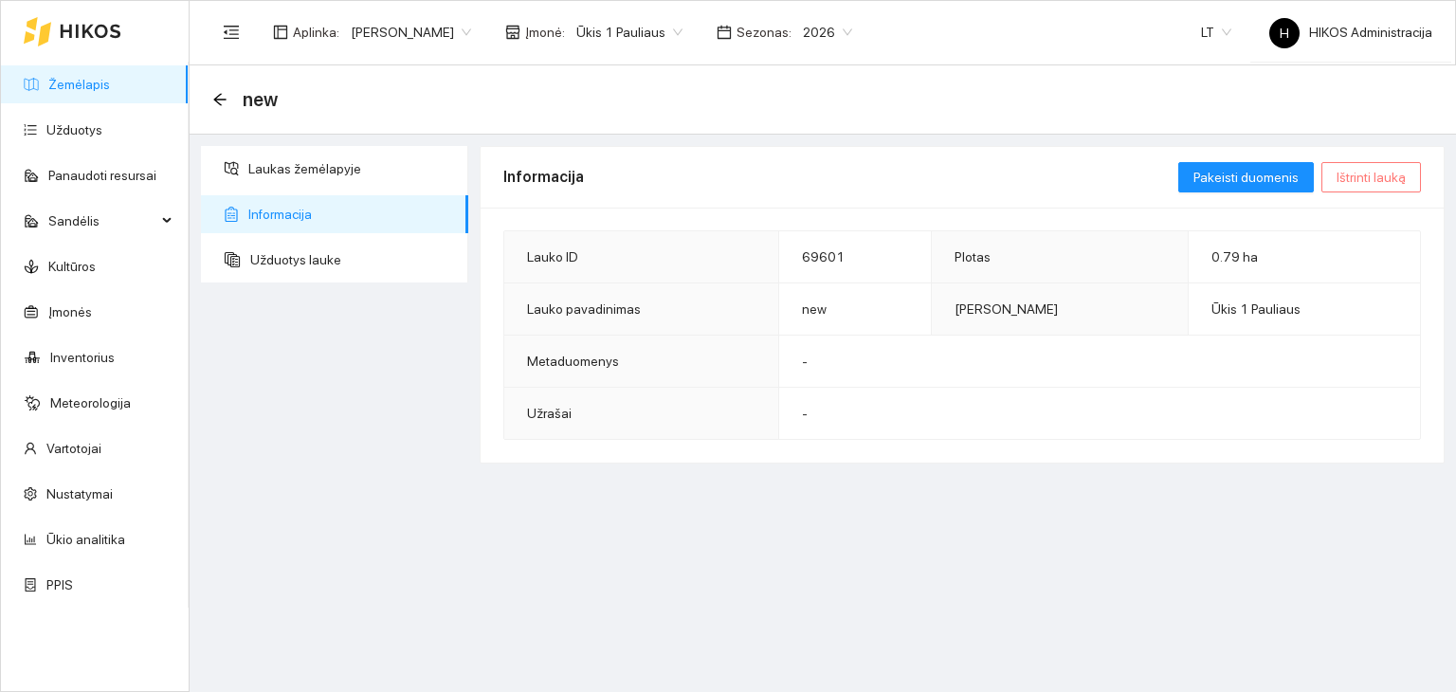
click at [1350, 173] on span "Ištrinti lauką" at bounding box center [1370, 177] width 69 height 21
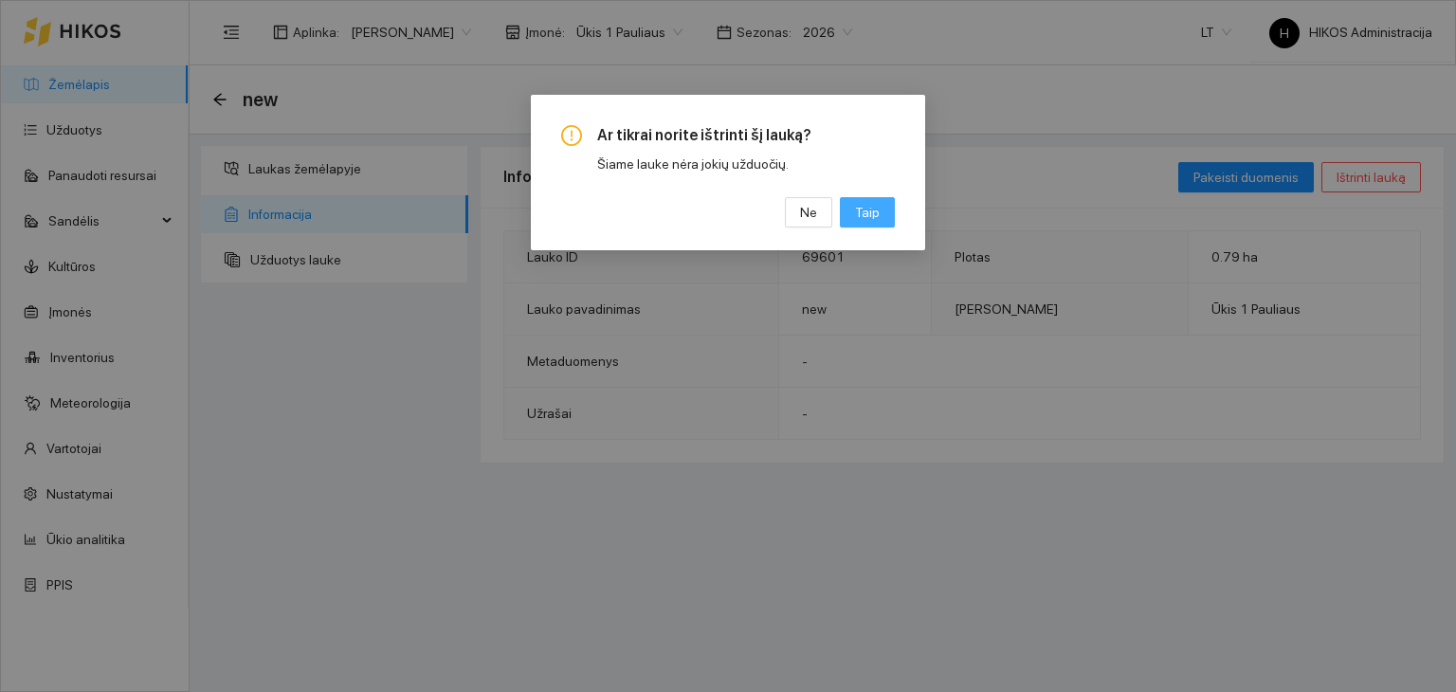
click at [861, 210] on span "Taip" at bounding box center [867, 212] width 25 height 21
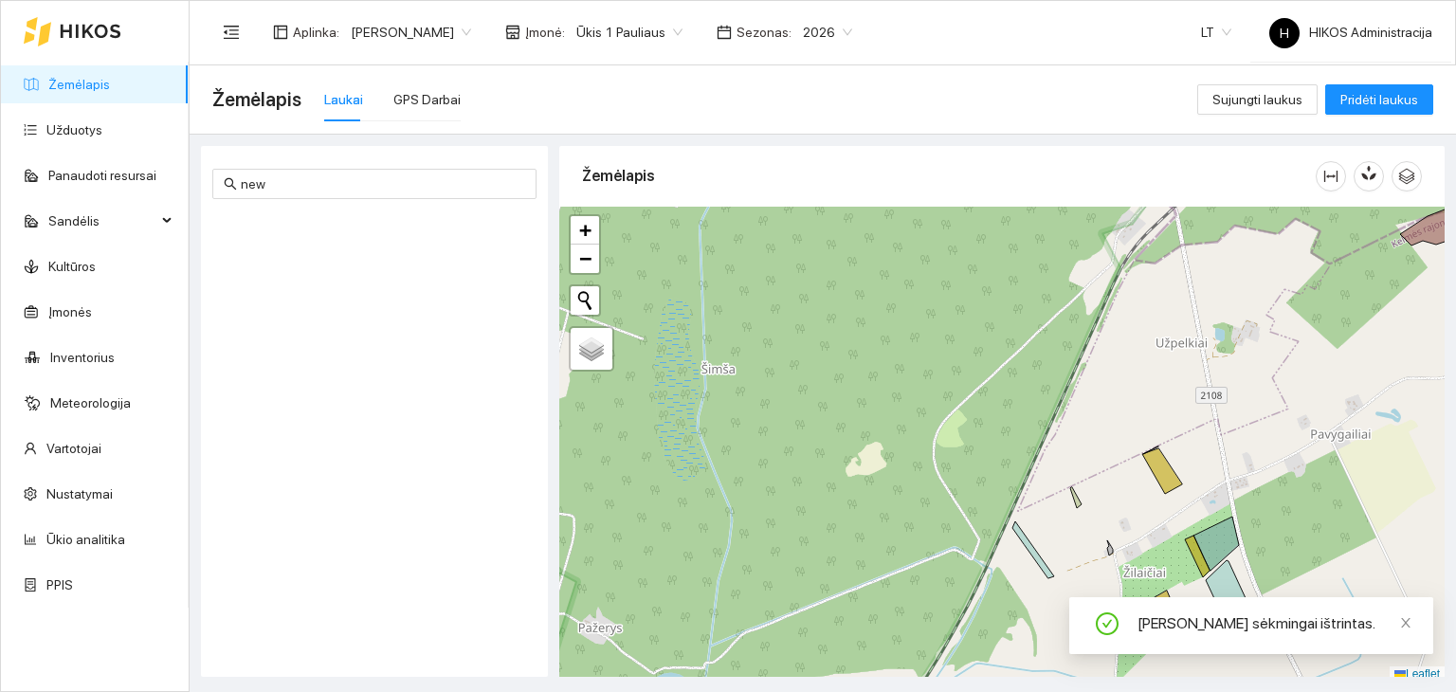
scroll to position [5, 0]
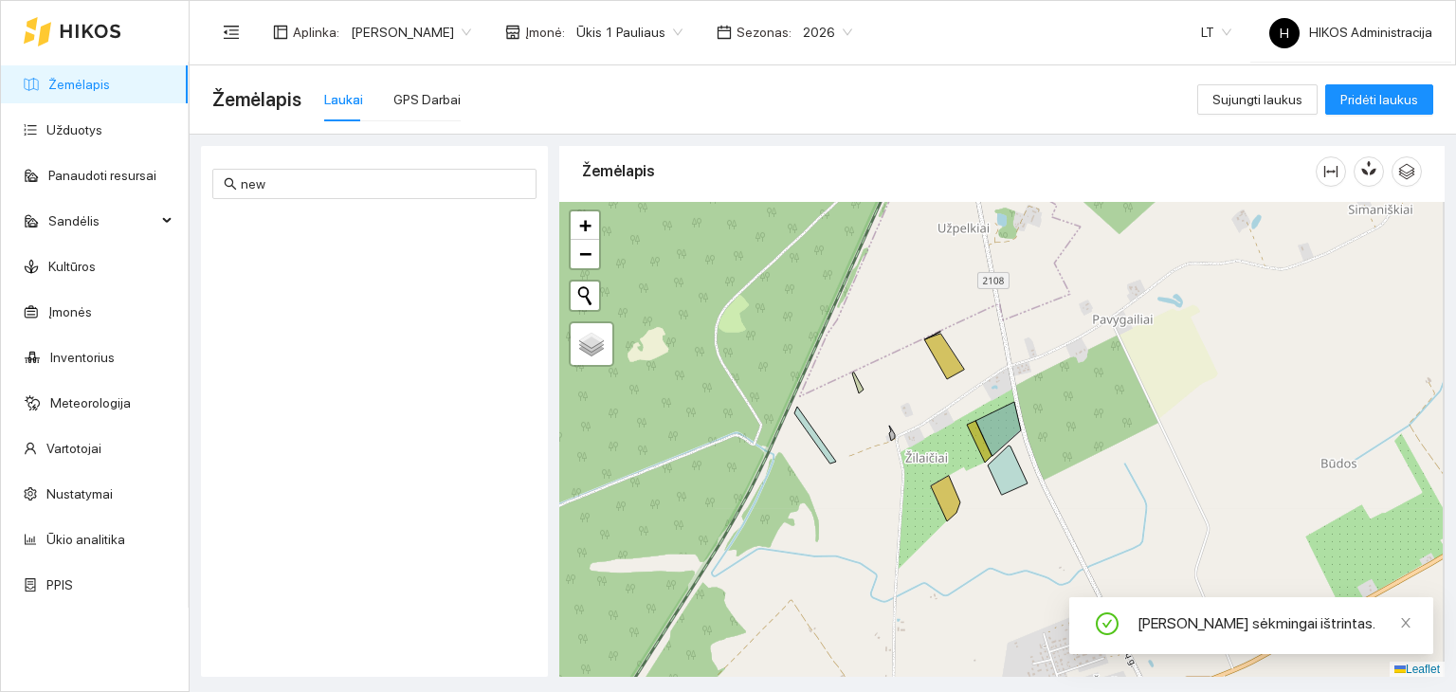
drag, startPoint x: 1061, startPoint y: 540, endPoint x: 781, endPoint y: 415, distance: 306.3
click at [781, 415] on div "+ − Nieko nerasta. Bandykite dar kartą. Žemėlapis Palydovas Leaflet" at bounding box center [1001, 440] width 885 height 476
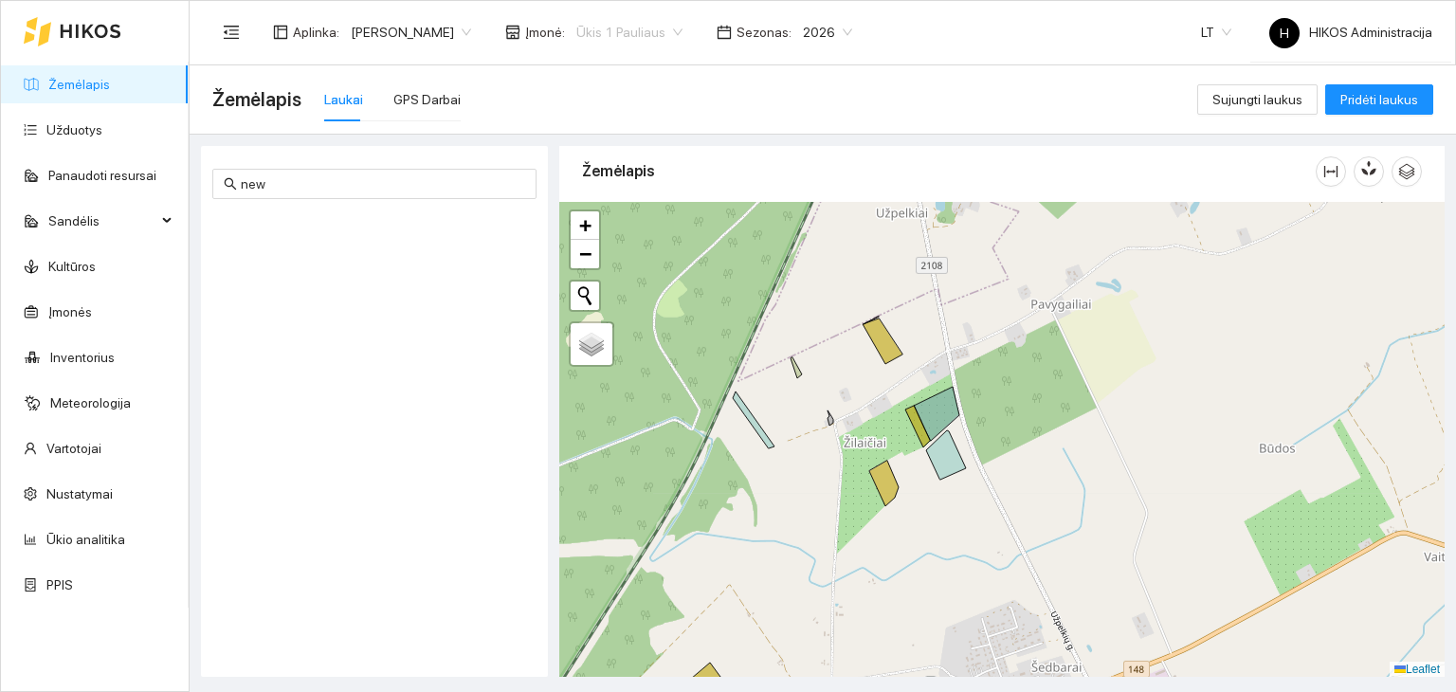
click at [576, 42] on span "Ūkis 1 Pauliaus" at bounding box center [629, 32] width 106 height 28
click at [566, 71] on div "Visos" at bounding box center [559, 69] width 103 height 21
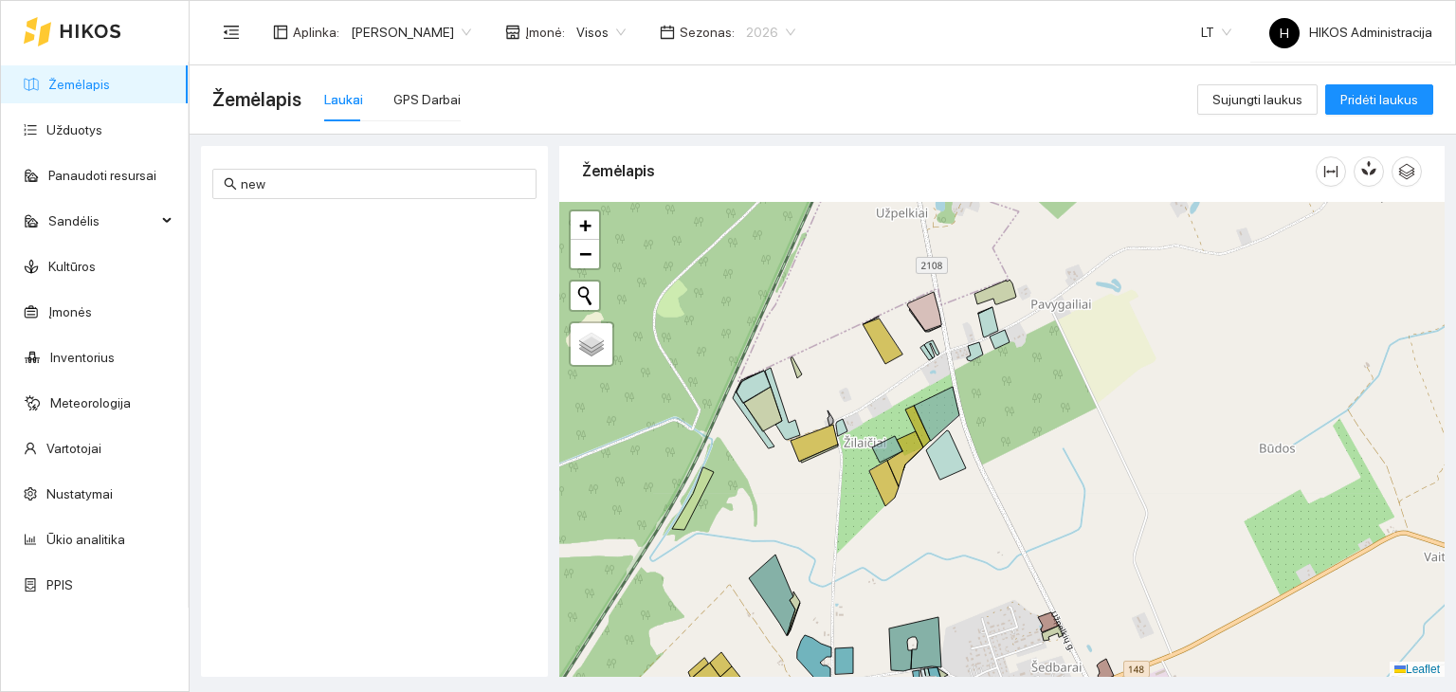
click at [746, 25] on span "2026" at bounding box center [770, 32] width 49 height 28
click at [576, 18] on span "Visos" at bounding box center [600, 32] width 49 height 28
click at [557, 152] on div "Ūkis 2 Albino" at bounding box center [552, 160] width 89 height 21
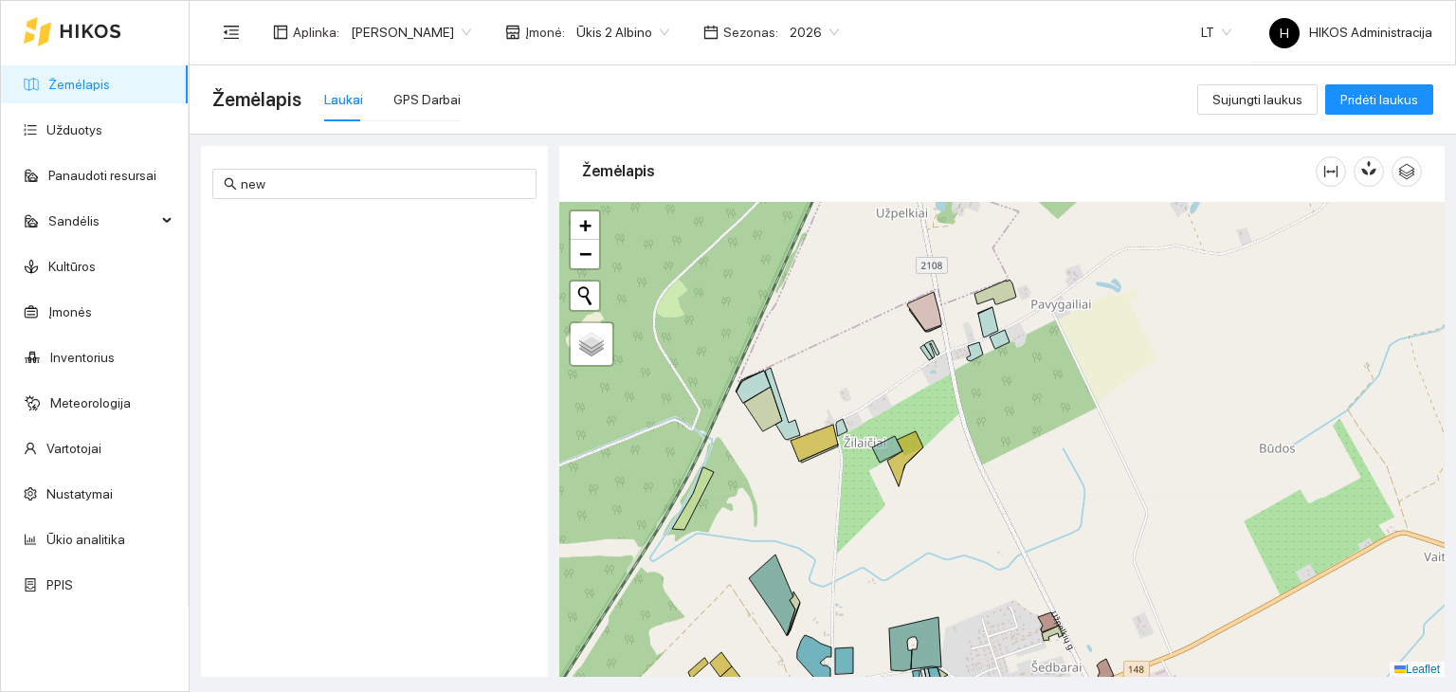
click at [778, 25] on div "2026" at bounding box center [814, 32] width 72 height 30
click at [739, 222] on div "2025" at bounding box center [741, 220] width 48 height 21
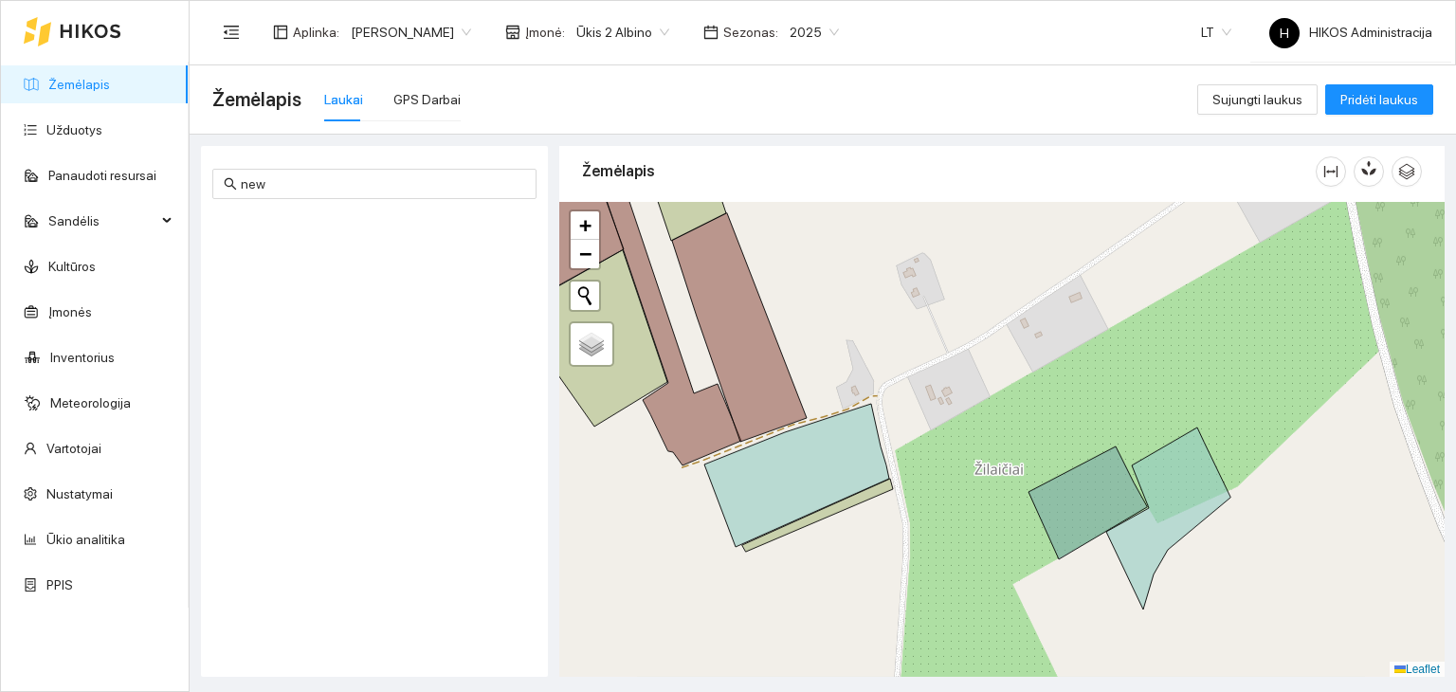
click at [790, 18] on span "2025" at bounding box center [814, 32] width 49 height 28
click at [734, 246] on div "2026" at bounding box center [741, 251] width 48 height 21
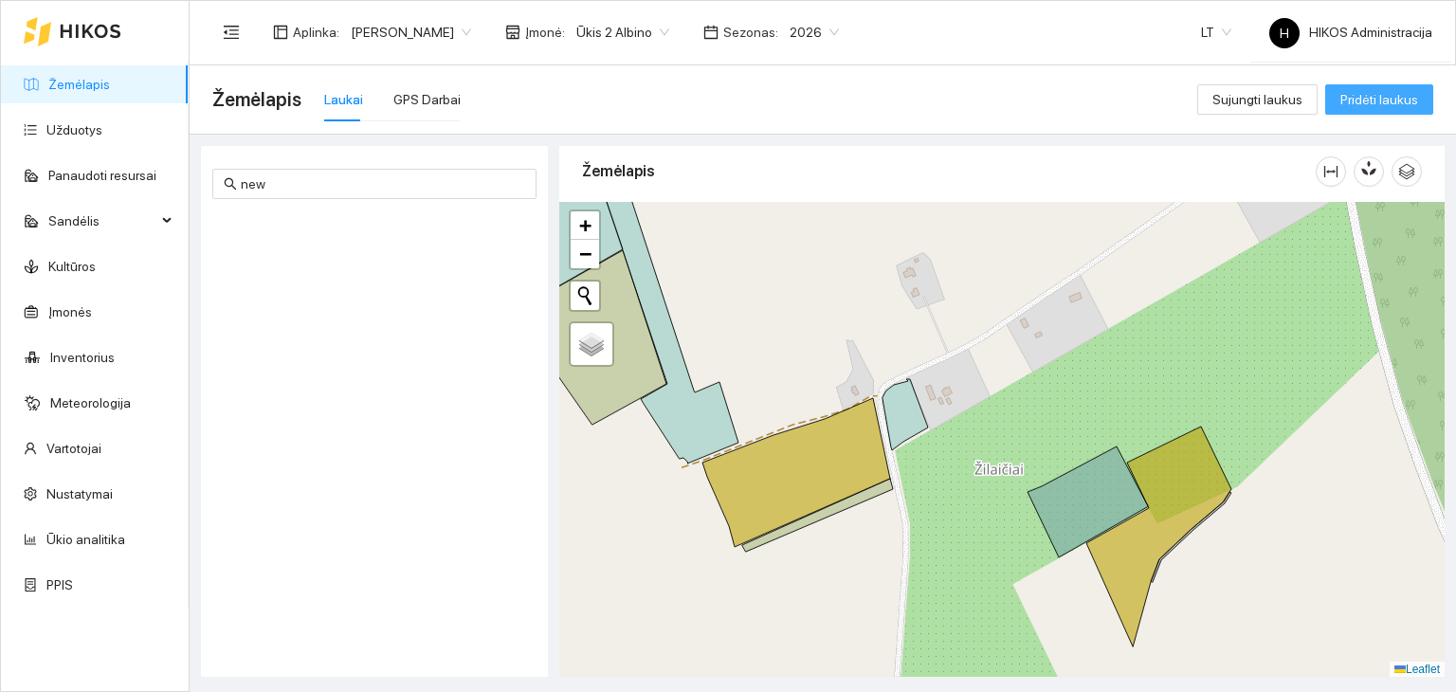
click at [1357, 92] on span "Pridėti laukus" at bounding box center [1379, 99] width 78 height 21
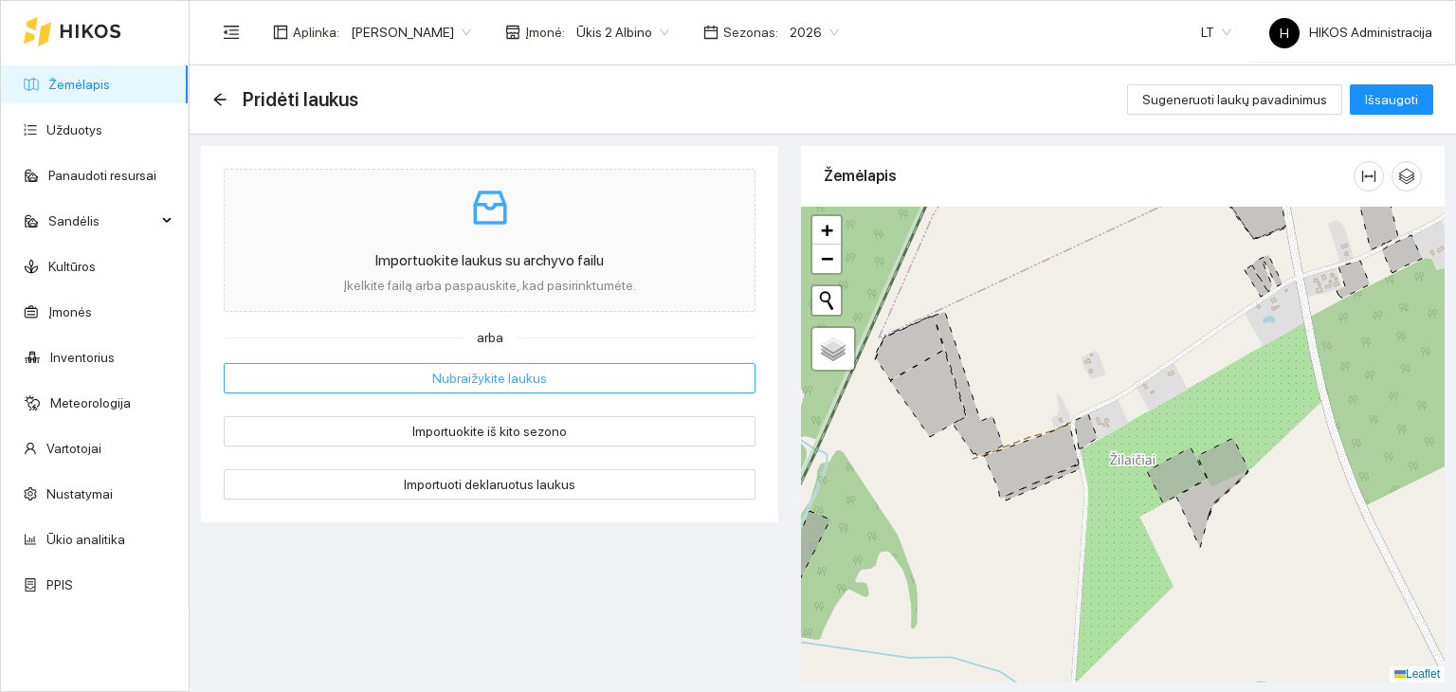
click at [576, 370] on button "Nubraižykite laukus" at bounding box center [490, 378] width 532 height 30
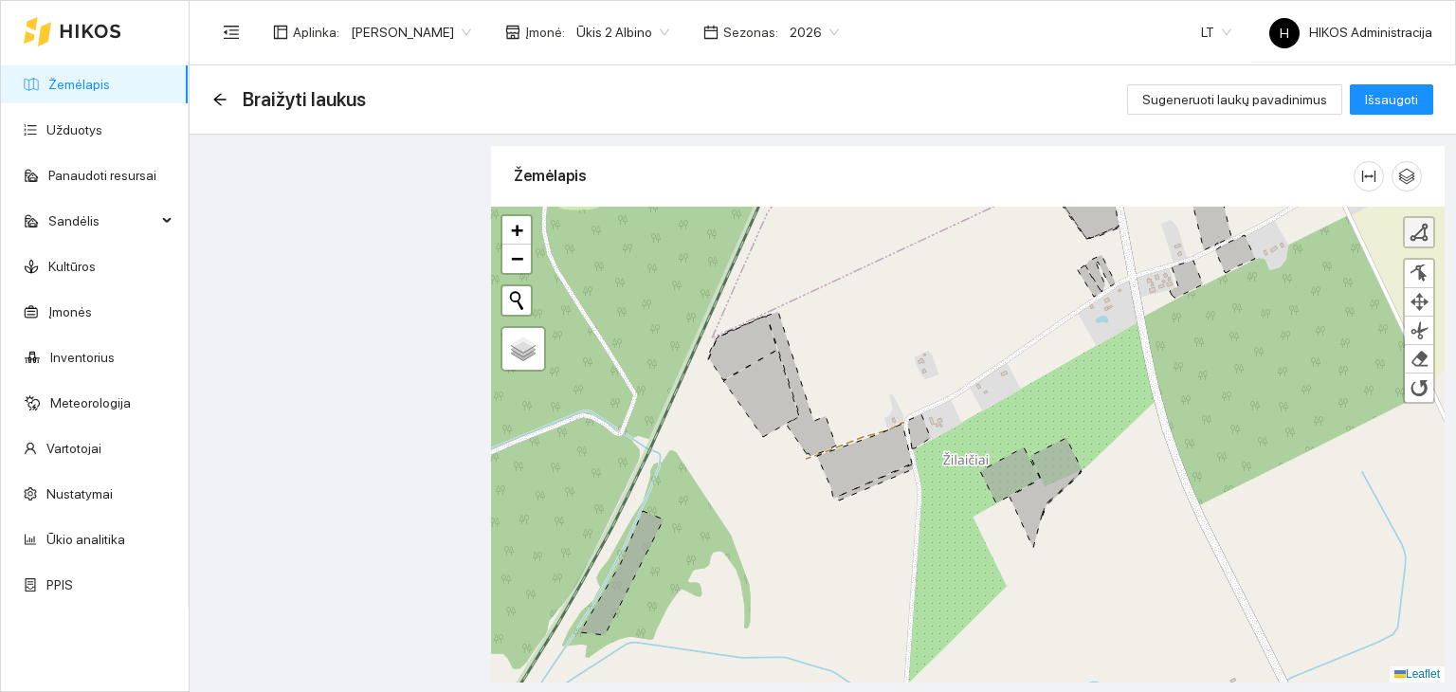
click at [1425, 229] on div at bounding box center [1418, 232] width 19 height 19
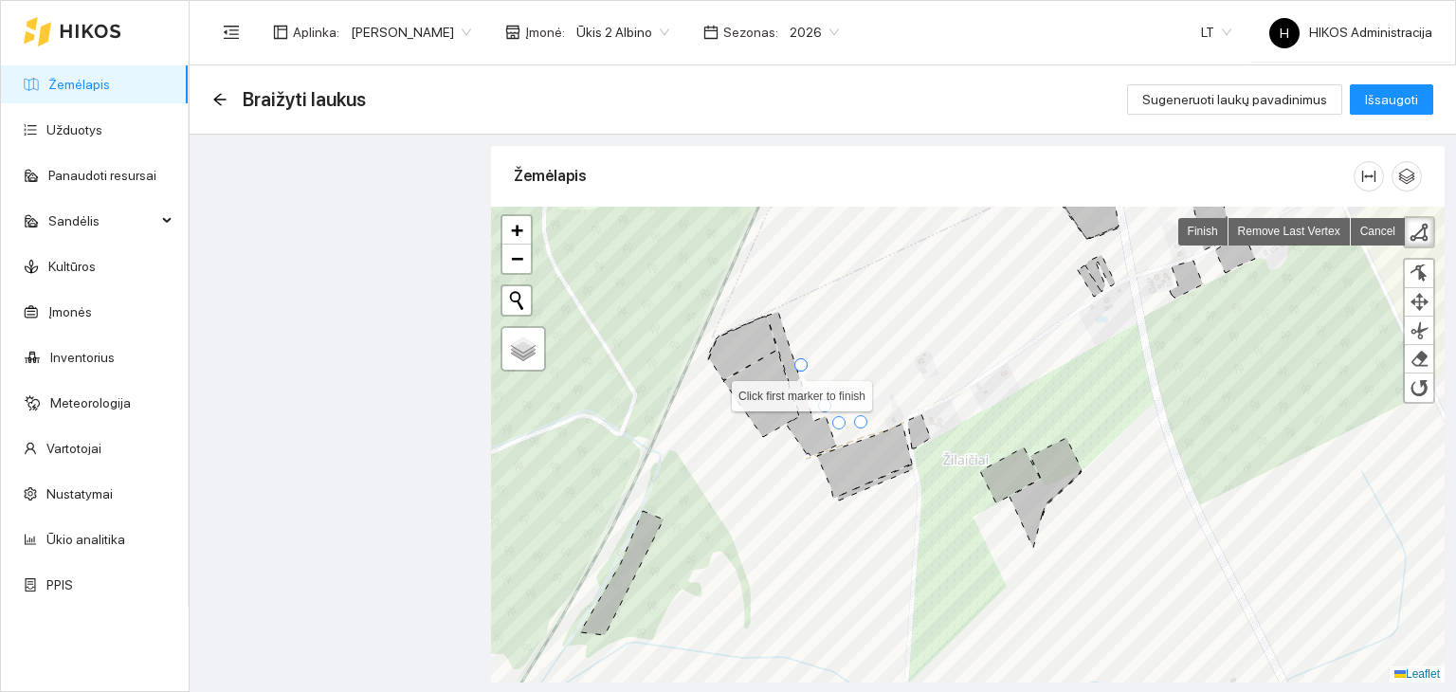
click at [797, 363] on div at bounding box center [800, 364] width 13 height 13
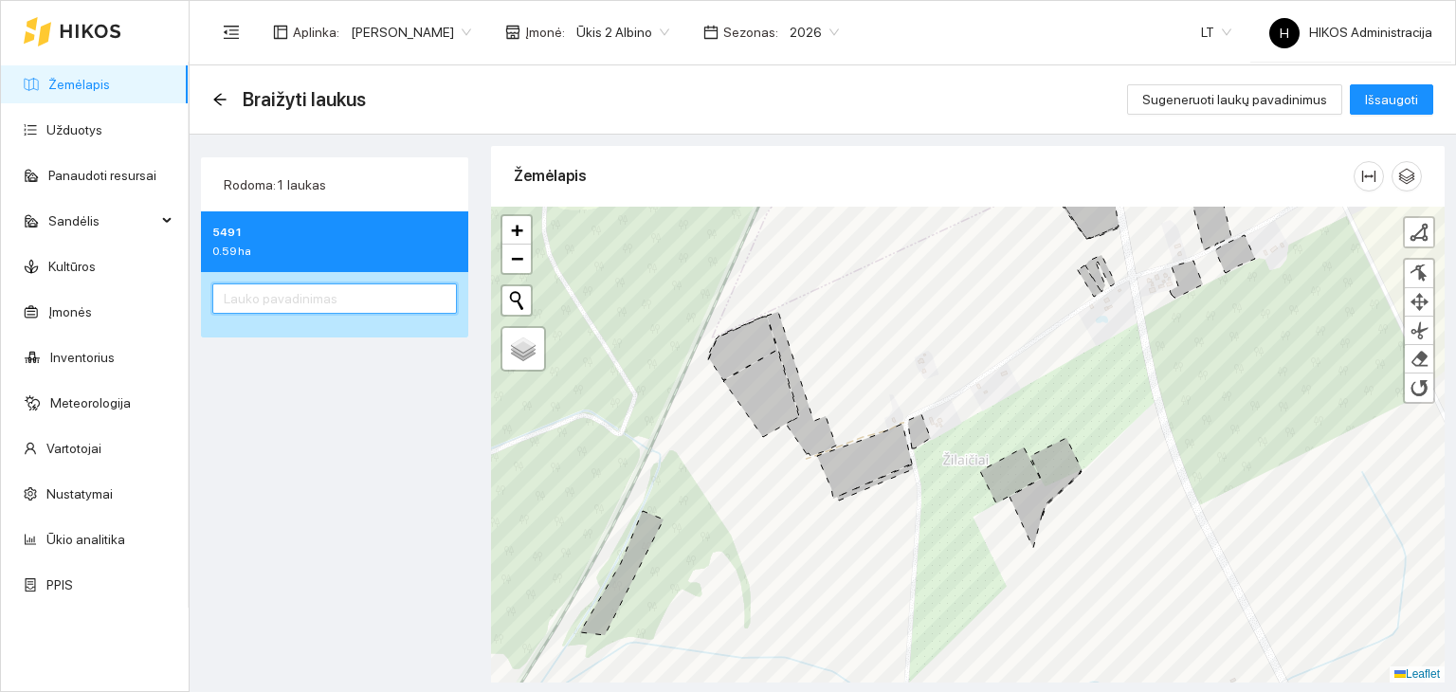
click at [394, 299] on input "text" at bounding box center [334, 298] width 245 height 30
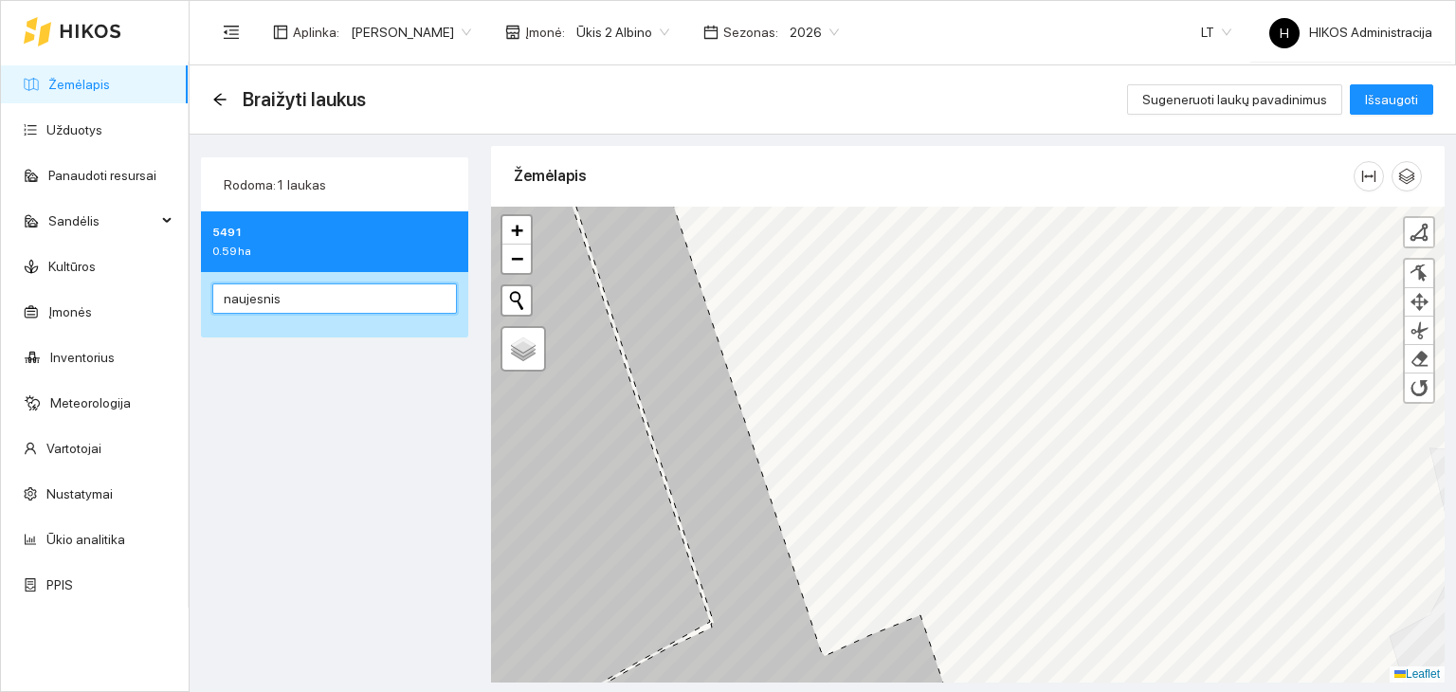
type input "naujesnis"
click at [1350, 84] on button "Išsaugoti" at bounding box center [1391, 99] width 83 height 30
